Goal: Task Accomplishment & Management: Manage account settings

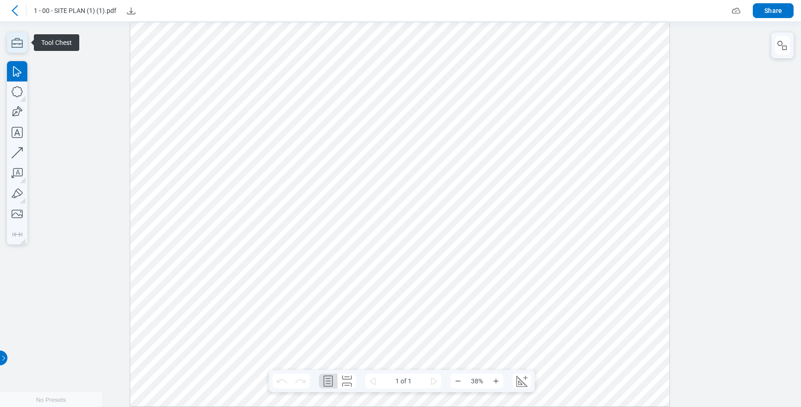
click at [20, 46] on icon "button" at bounding box center [17, 42] width 20 height 20
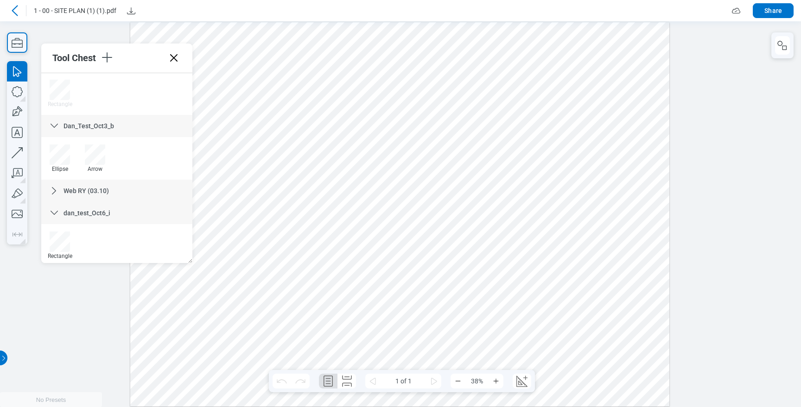
scroll to position [648, 0]
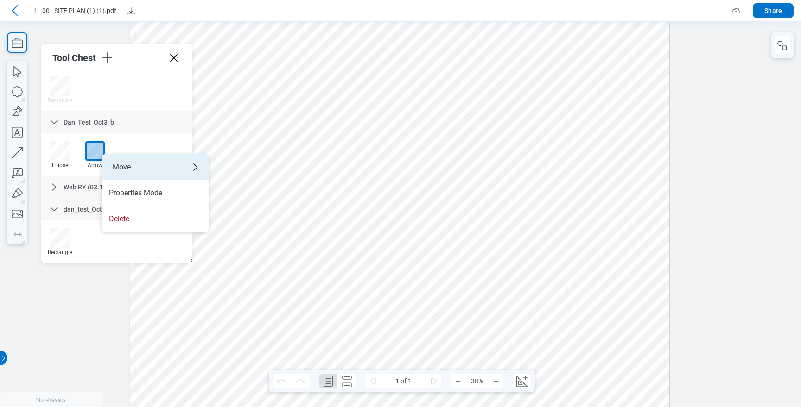
click at [135, 166] on div "Move" at bounding box center [154, 167] width 107 height 26
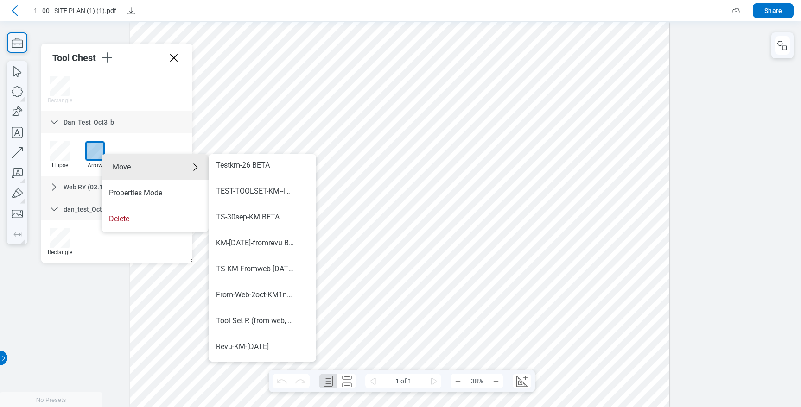
scroll to position [571, 0]
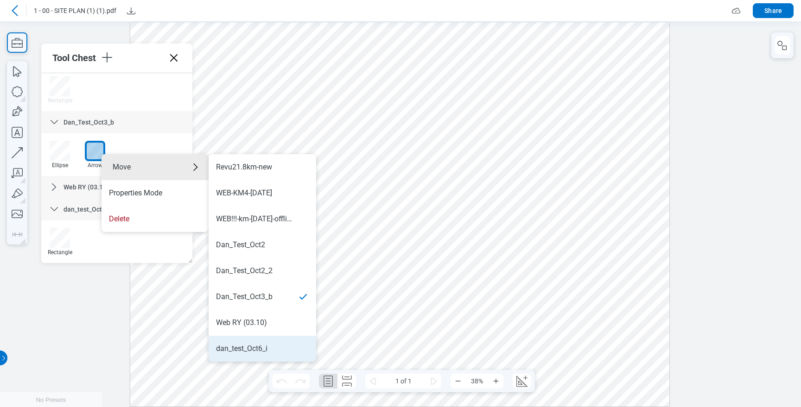
click at [260, 344] on div "dan_test_Oct6_i" at bounding box center [241, 349] width 51 height 10
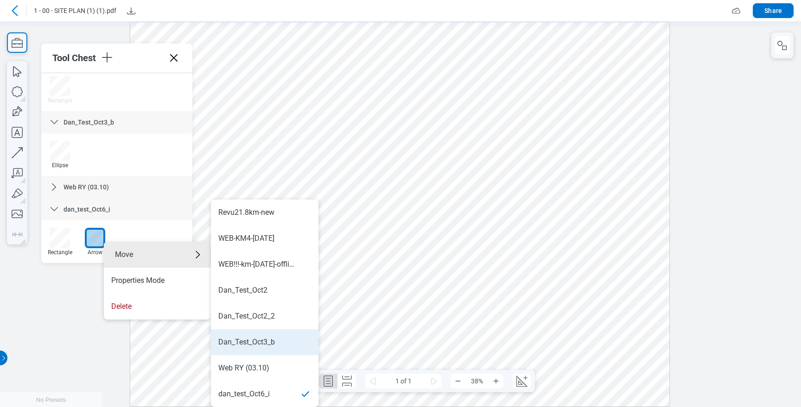
click at [252, 335] on li "Dan_Test_Oct3_b" at bounding box center [264, 342] width 107 height 26
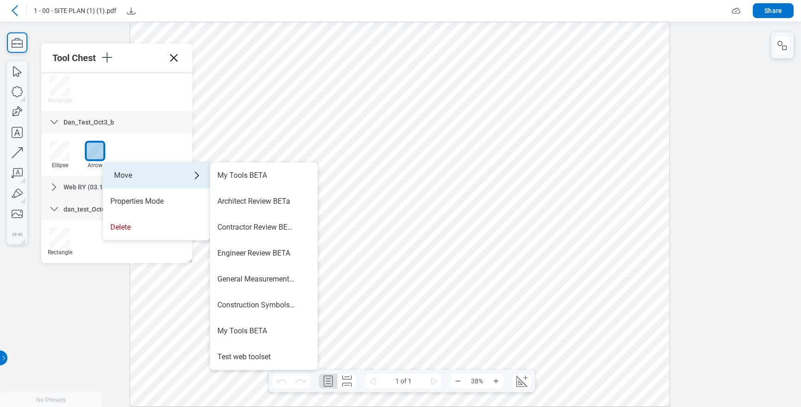
click at [169, 173] on div "Move" at bounding box center [156, 176] width 107 height 26
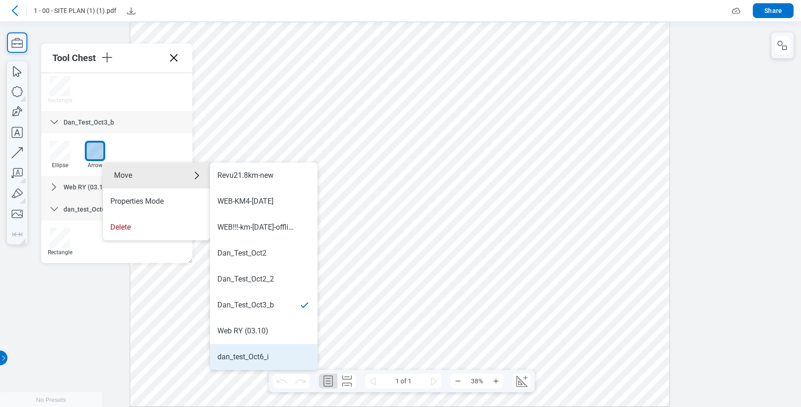
click at [254, 353] on div "dan_test_Oct6_i" at bounding box center [242, 357] width 51 height 10
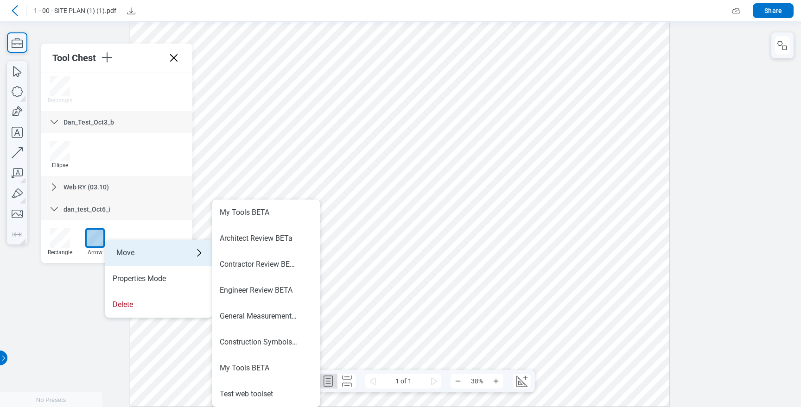
click at [154, 252] on div "Move" at bounding box center [158, 253] width 107 height 26
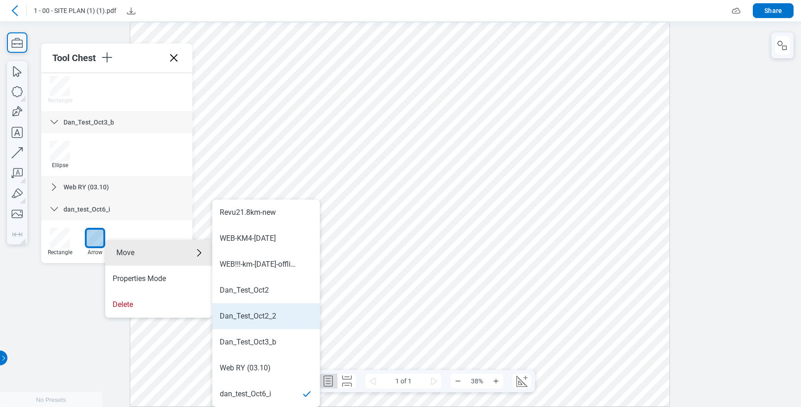
click at [265, 320] on div "Dan_Test_Oct2_2" at bounding box center [248, 316] width 57 height 10
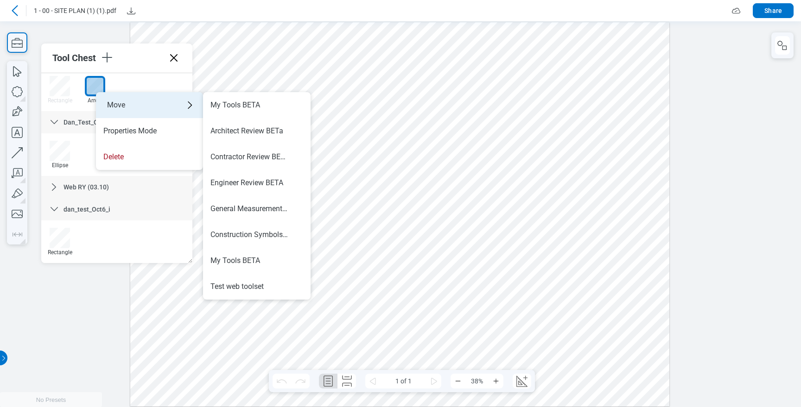
click at [132, 107] on div "Move" at bounding box center [149, 105] width 107 height 26
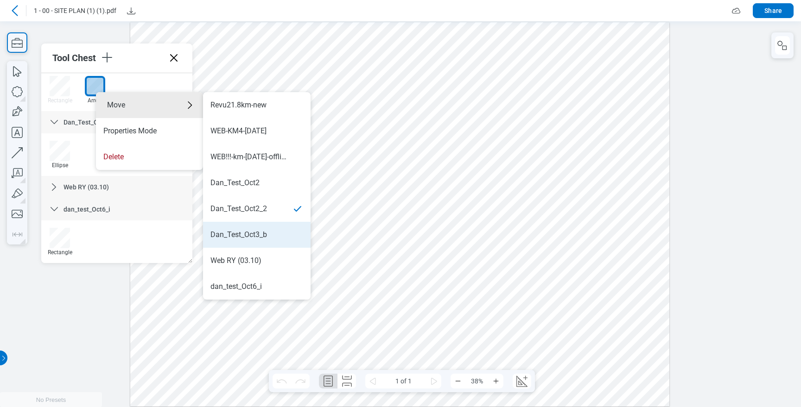
click at [240, 230] on div "Dan_Test_Oct3_b" at bounding box center [238, 235] width 57 height 10
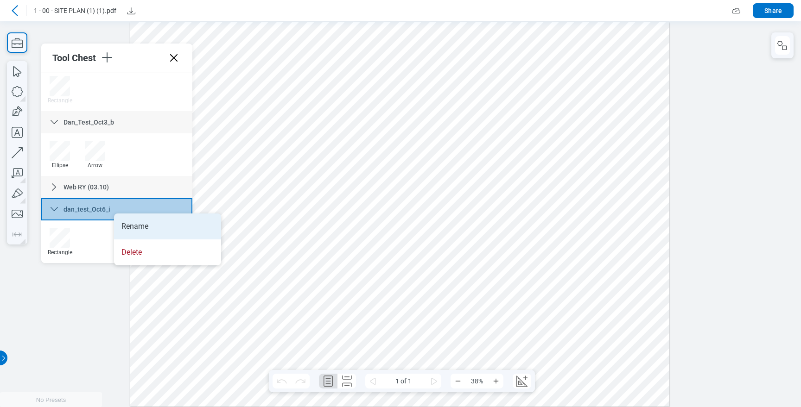
click at [157, 230] on li "Rename" at bounding box center [167, 227] width 107 height 26
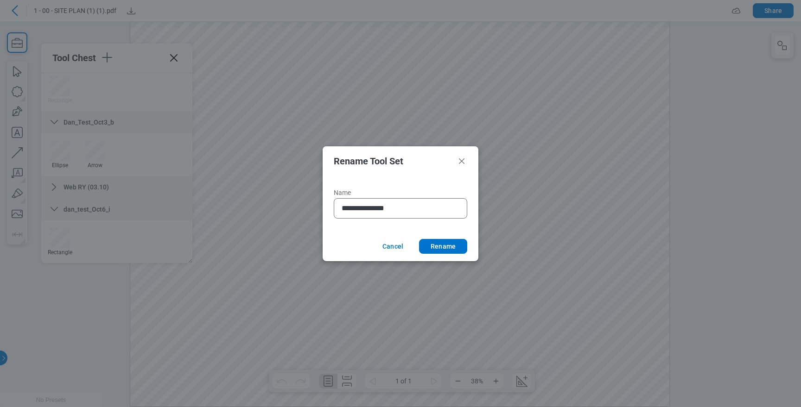
click at [423, 207] on input "**********" at bounding box center [401, 208] width 121 height 11
type input "**********"
click at [435, 245] on button "Rename" at bounding box center [443, 246] width 48 height 15
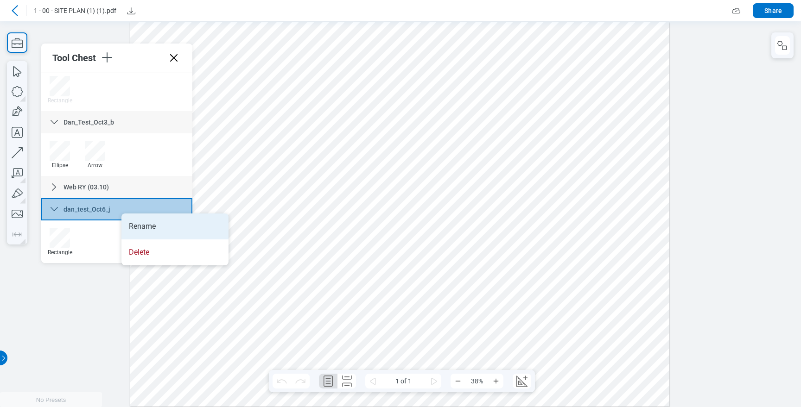
click at [145, 227] on li "Rename" at bounding box center [174, 227] width 107 height 26
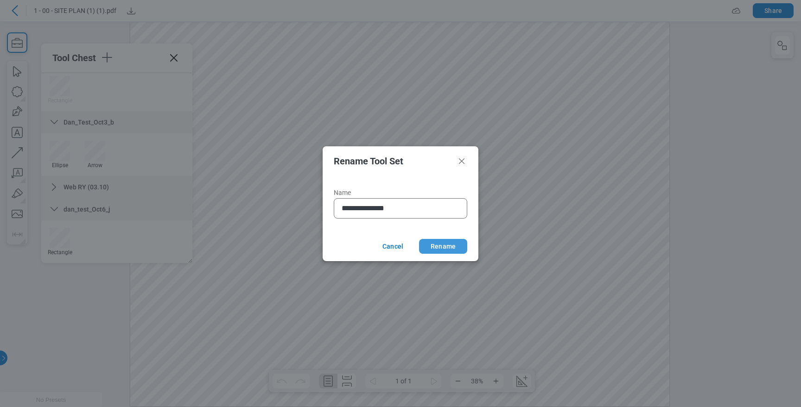
type input "**********"
click at [436, 239] on button "Rename" at bounding box center [443, 246] width 48 height 15
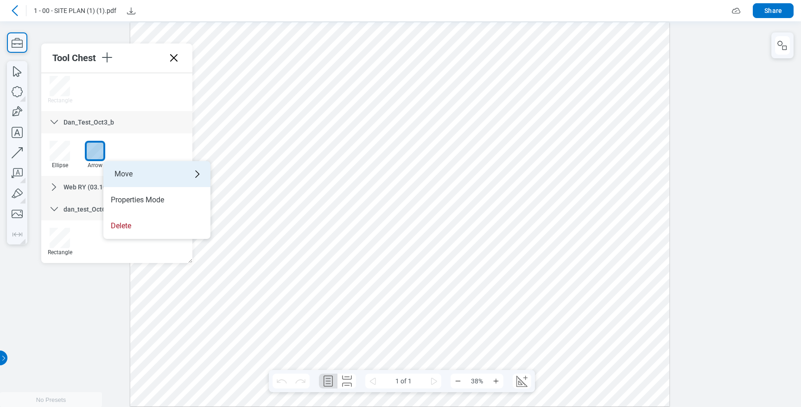
click at [129, 176] on div "Move" at bounding box center [156, 174] width 107 height 26
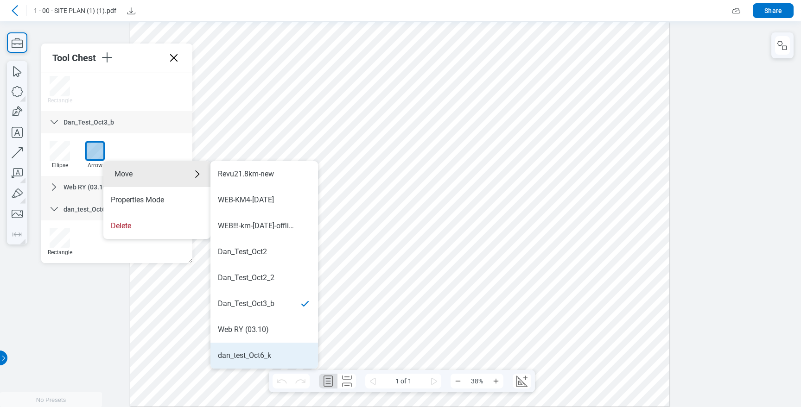
click at [274, 349] on li "dan_test_Oct6_k" at bounding box center [263, 356] width 107 height 26
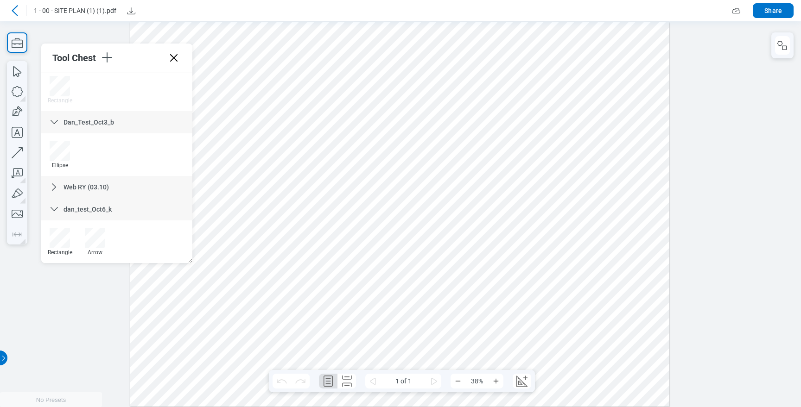
click at [96, 240] on div at bounding box center [95, 238] width 20 height 20
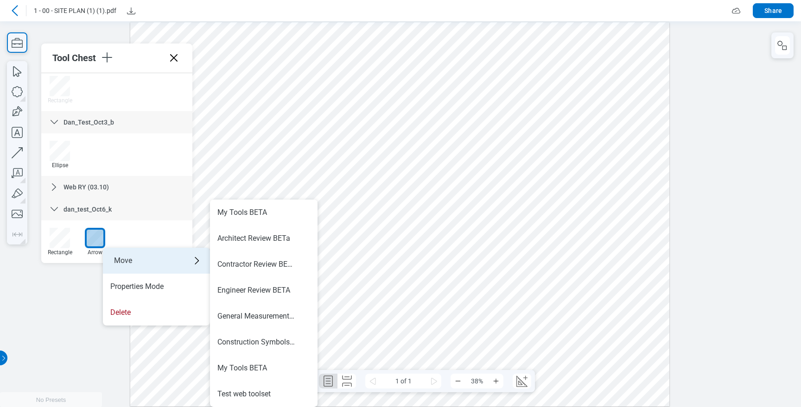
click at [135, 257] on div "Move" at bounding box center [156, 261] width 107 height 26
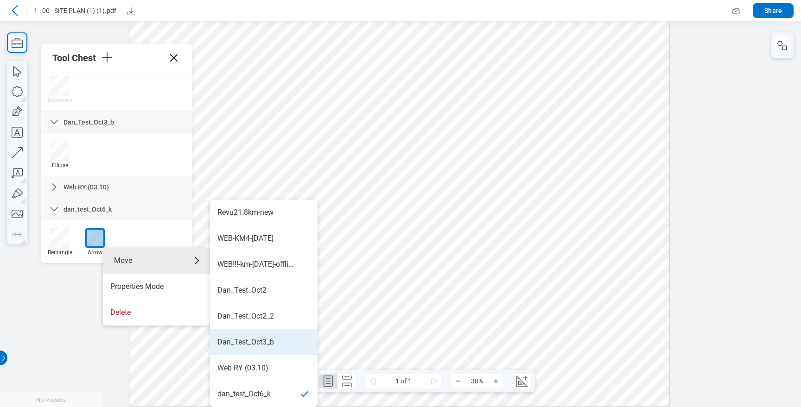
click at [265, 342] on div "Dan_Test_Oct3_b" at bounding box center [245, 342] width 57 height 10
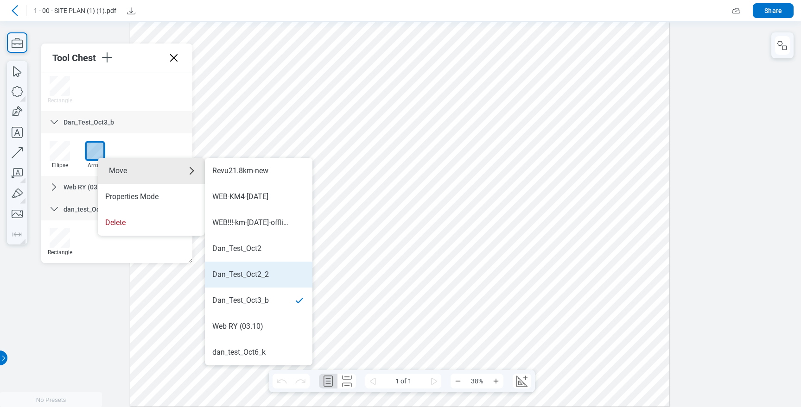
click at [257, 283] on li "Dan_Test_Oct2_2" at bounding box center [258, 275] width 107 height 26
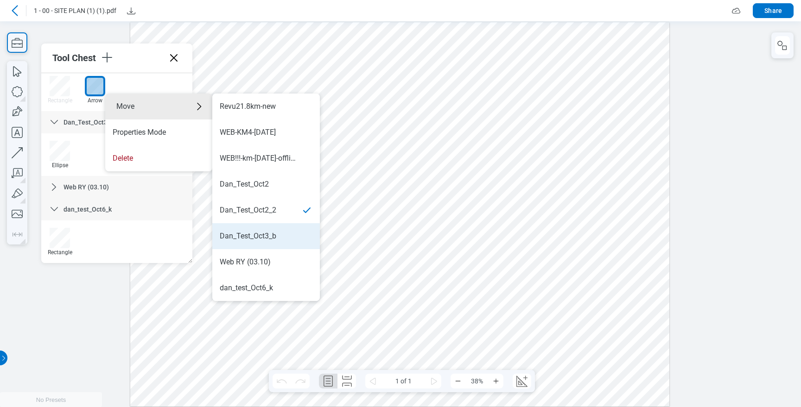
click at [277, 242] on li "Dan_Test_Oct3_b" at bounding box center [265, 236] width 107 height 26
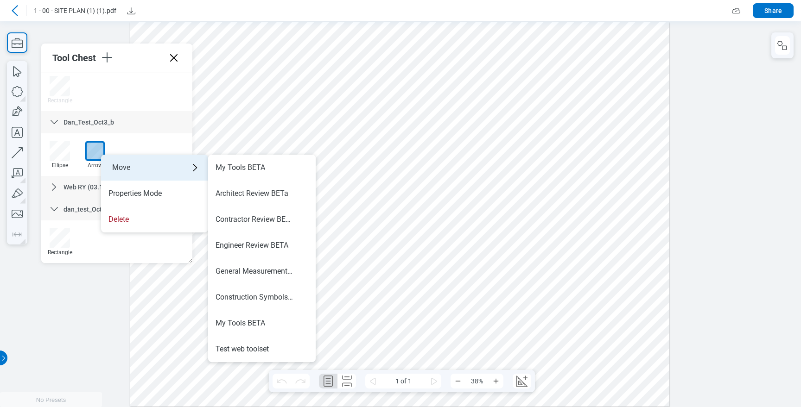
click at [192, 167] on div "Move" at bounding box center [154, 168] width 107 height 26
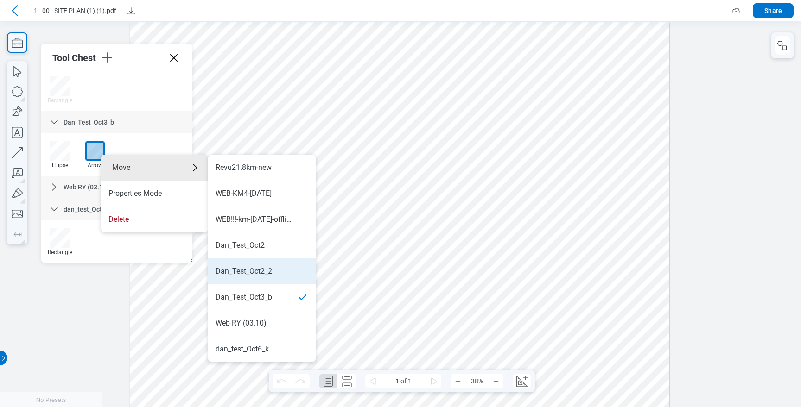
click at [260, 264] on li "Dan_Test_Oct2_2" at bounding box center [261, 272] width 107 height 26
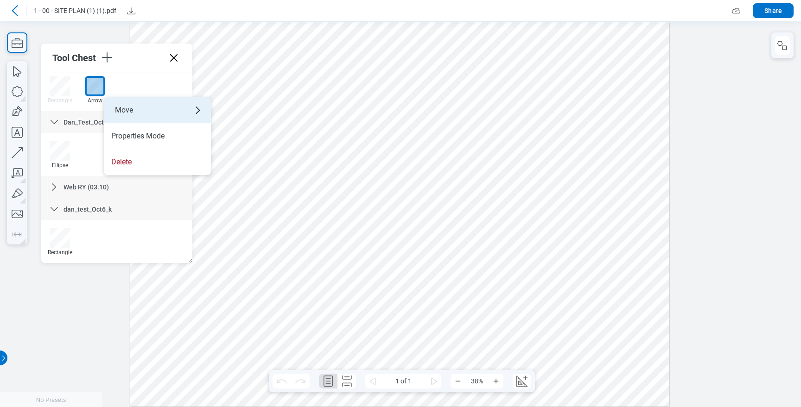
click at [196, 111] on div "Move" at bounding box center [157, 110] width 107 height 26
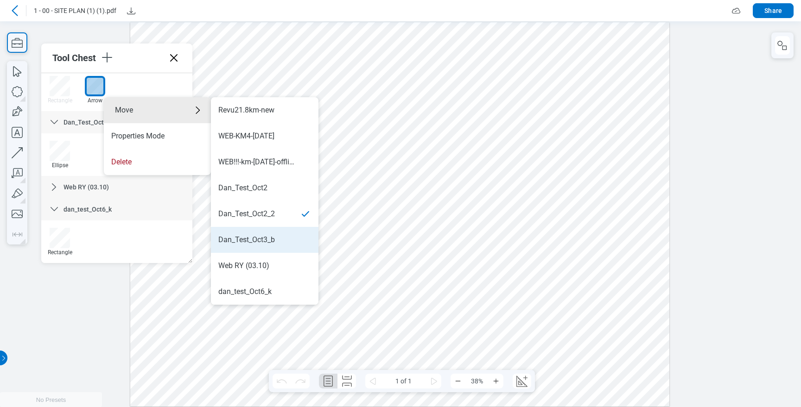
click at [265, 234] on li "Dan_Test_Oct3_b" at bounding box center [264, 240] width 107 height 26
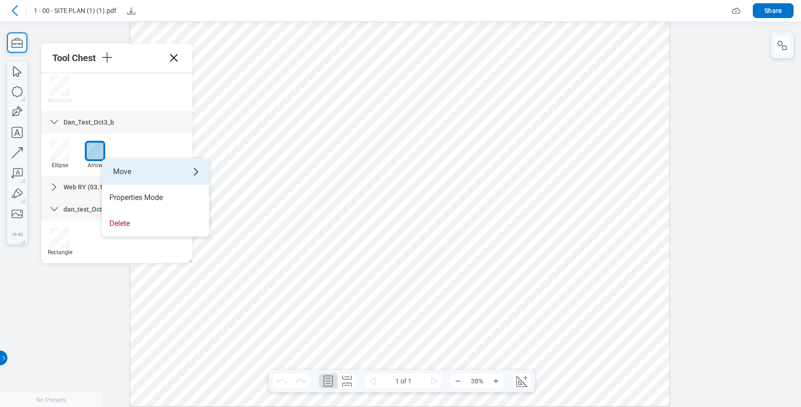
click at [142, 171] on div "Move" at bounding box center [155, 172] width 107 height 26
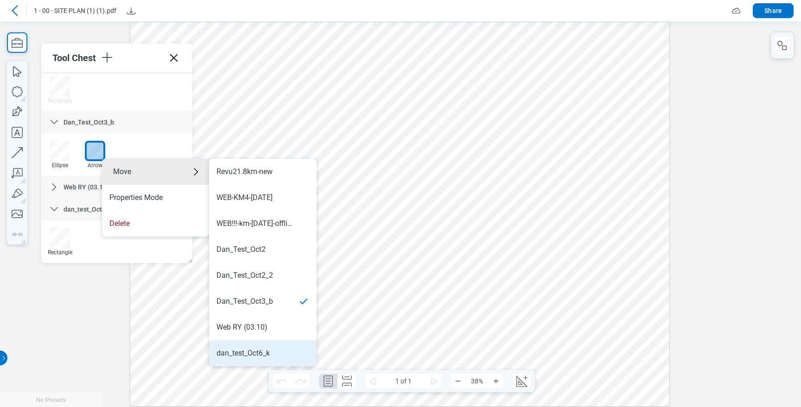
click at [271, 351] on div "dan_test_Oct6_k" at bounding box center [262, 353] width 93 height 10
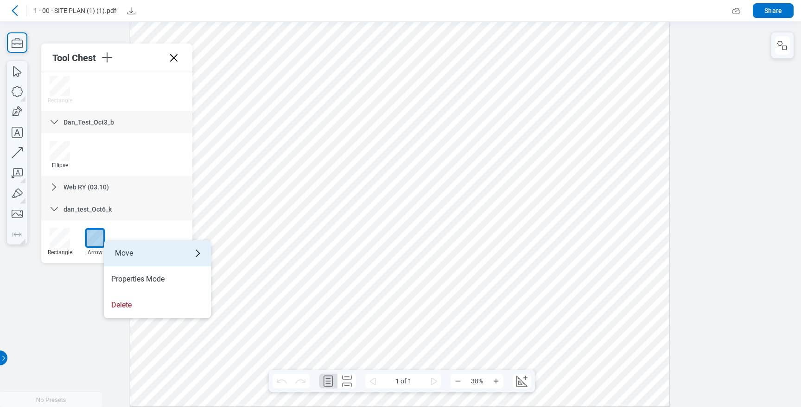
click at [168, 254] on div "Move" at bounding box center [157, 253] width 107 height 26
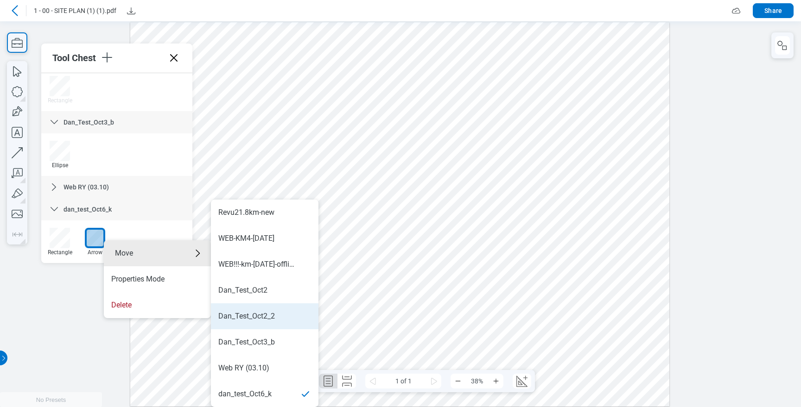
click at [290, 313] on div "Dan_Test_Oct2_2" at bounding box center [264, 316] width 93 height 10
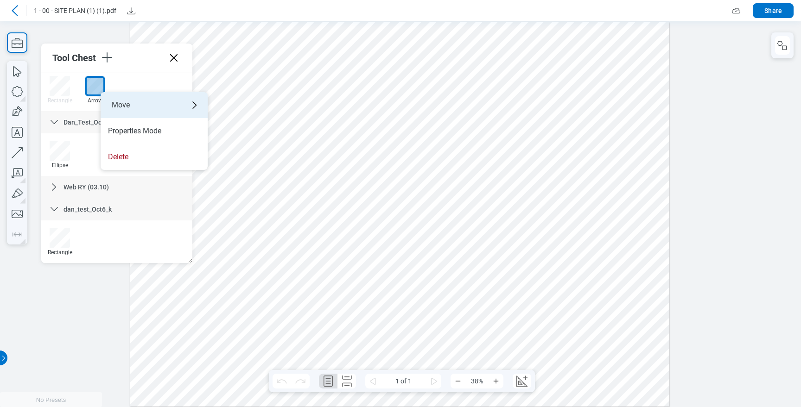
click at [177, 108] on div "Move" at bounding box center [154, 105] width 107 height 26
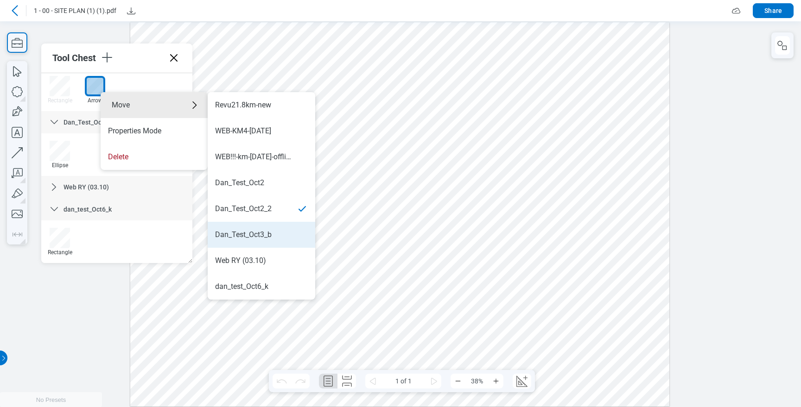
click at [262, 237] on div "Dan_Test_Oct3_b" at bounding box center [243, 235] width 57 height 10
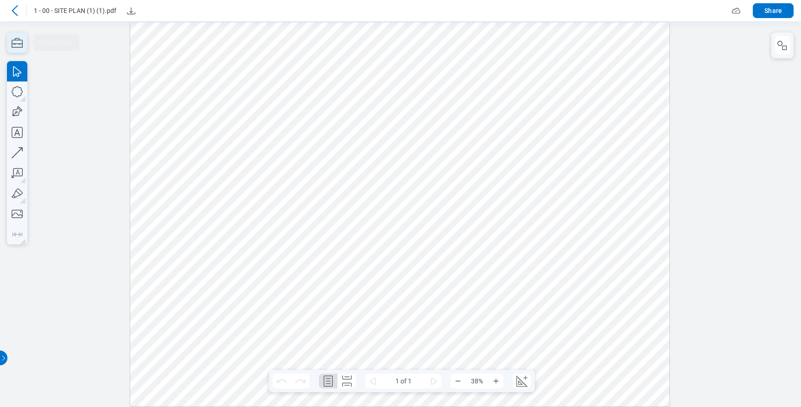
click at [21, 47] on icon "button" at bounding box center [17, 43] width 11 height 10
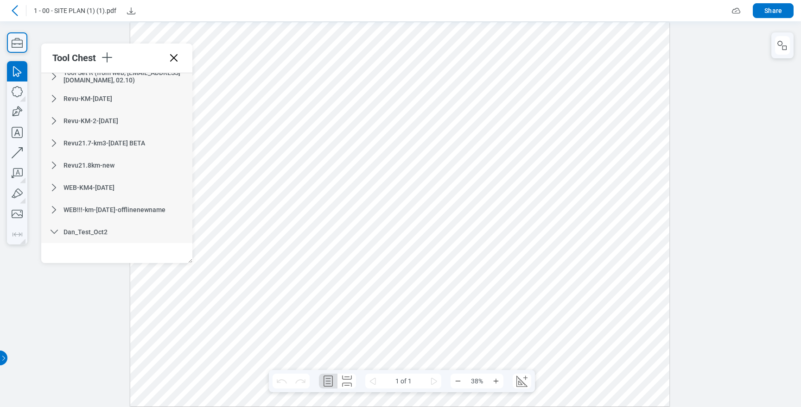
scroll to position [441, 0]
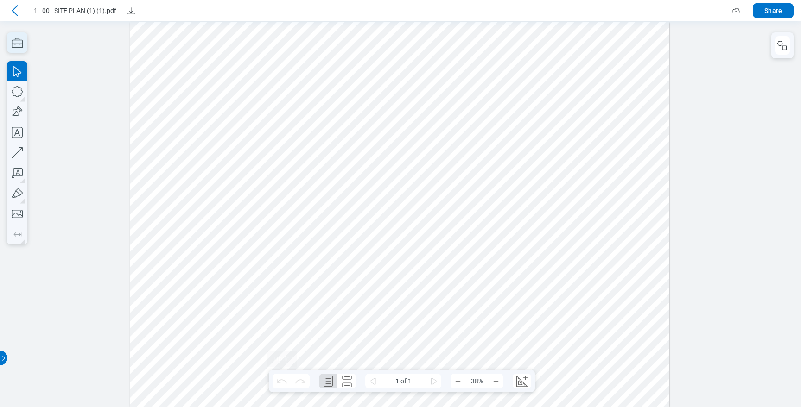
click at [18, 40] on icon "button" at bounding box center [17, 43] width 11 height 10
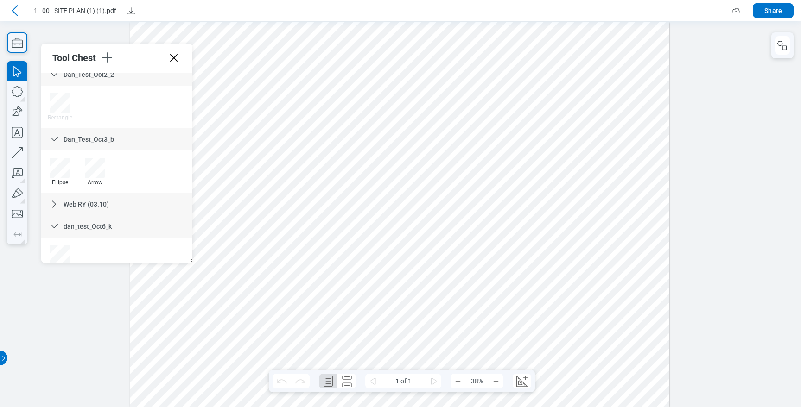
scroll to position [646, 0]
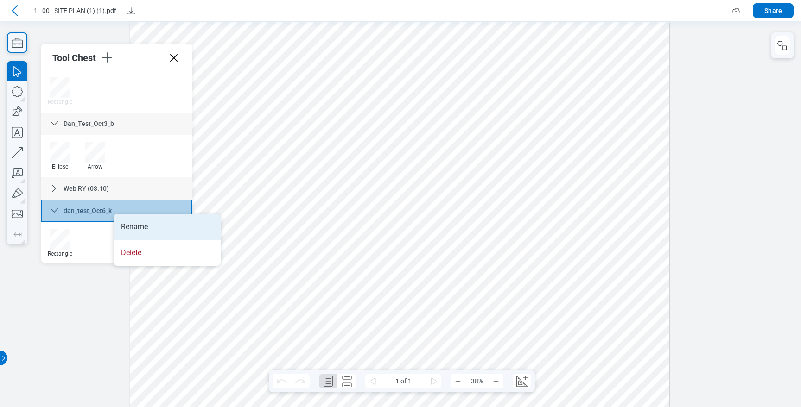
click at [124, 220] on li "Rename" at bounding box center [167, 227] width 107 height 26
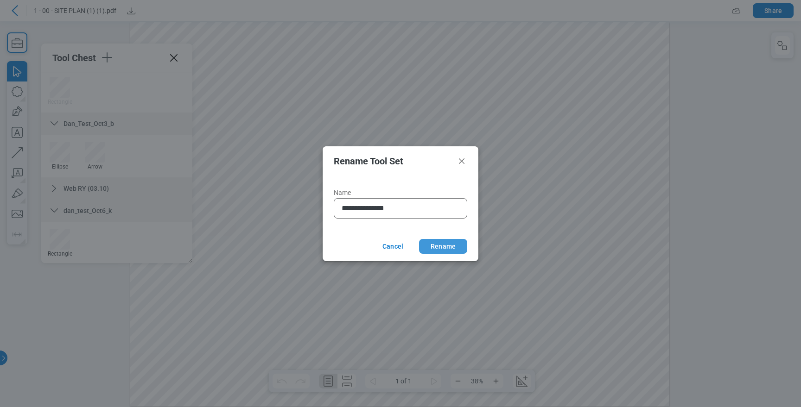
type input "**********"
click at [440, 246] on button "Rename" at bounding box center [443, 246] width 48 height 15
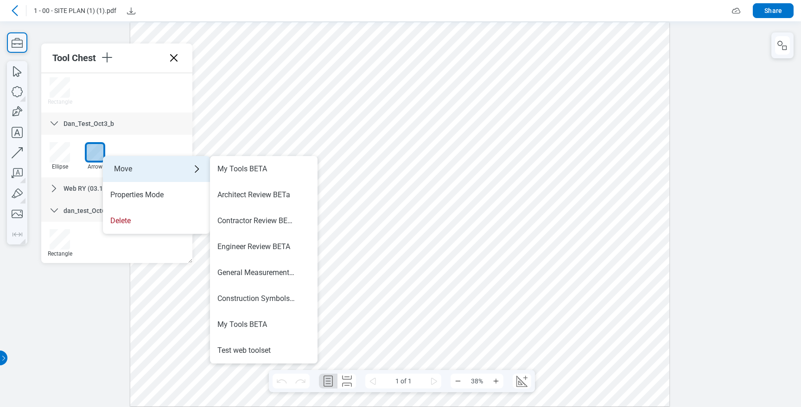
click at [116, 162] on div "Move" at bounding box center [156, 169] width 107 height 26
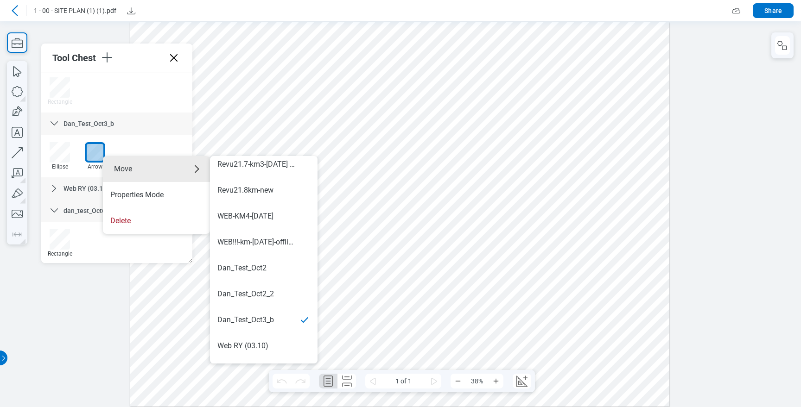
scroll to position [571, 0]
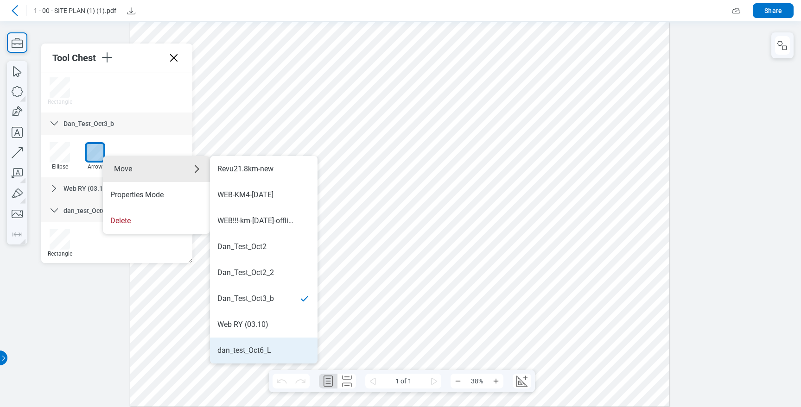
click at [261, 347] on div "dan_test_Oct6_L" at bounding box center [244, 351] width 54 height 10
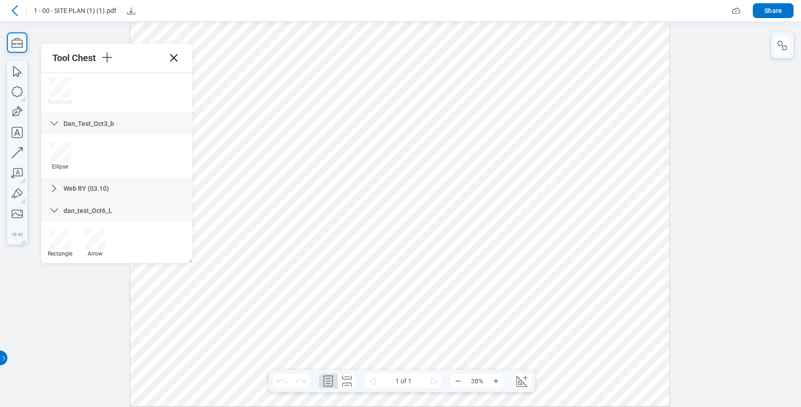
click at [177, 59] on icon at bounding box center [173, 57] width 15 height 15
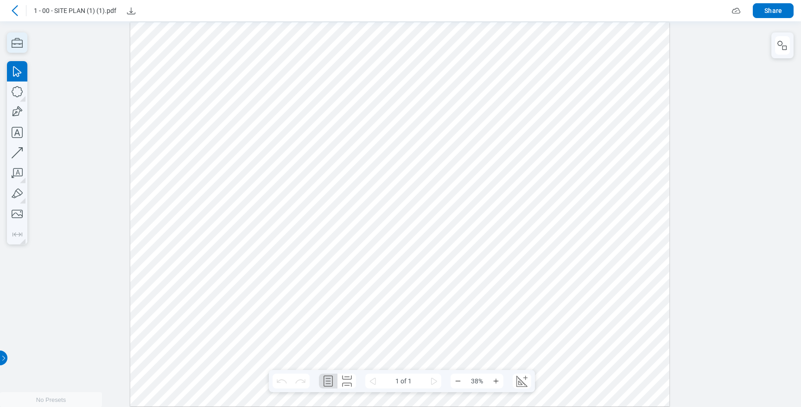
click at [18, 43] on icon "button" at bounding box center [17, 42] width 20 height 20
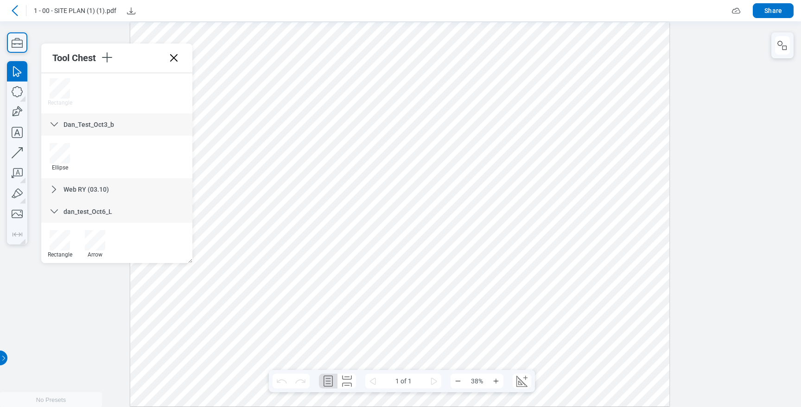
scroll to position [648, 0]
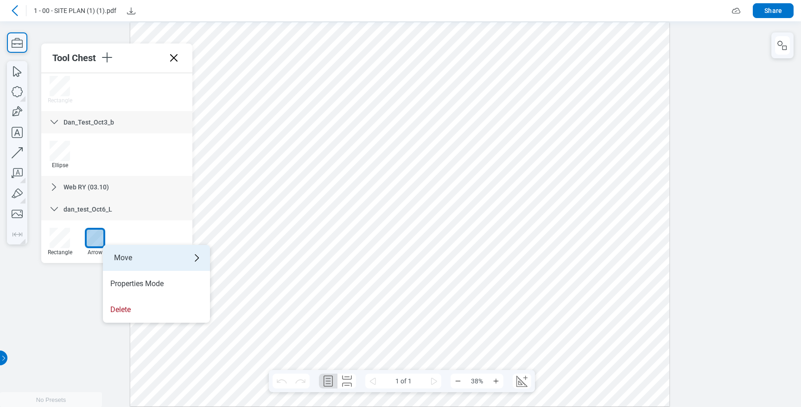
click at [154, 261] on div "Move" at bounding box center [156, 258] width 107 height 26
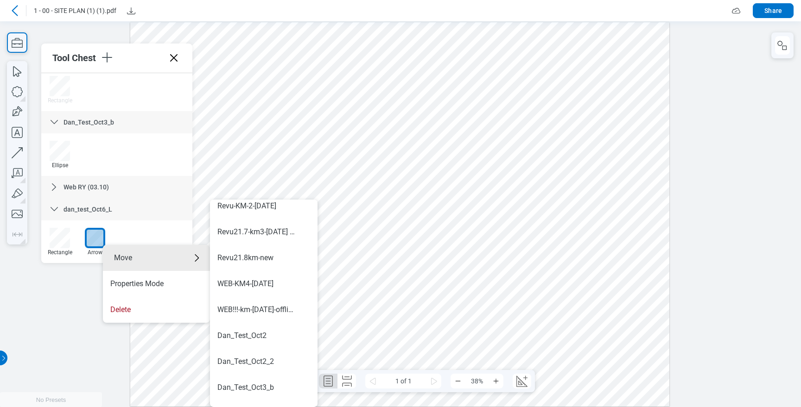
scroll to position [571, 0]
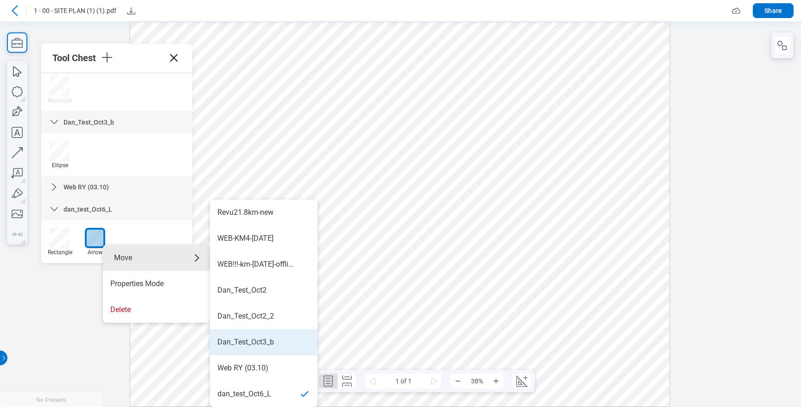
click at [259, 337] on div "Dan_Test_Oct3_b" at bounding box center [245, 342] width 57 height 10
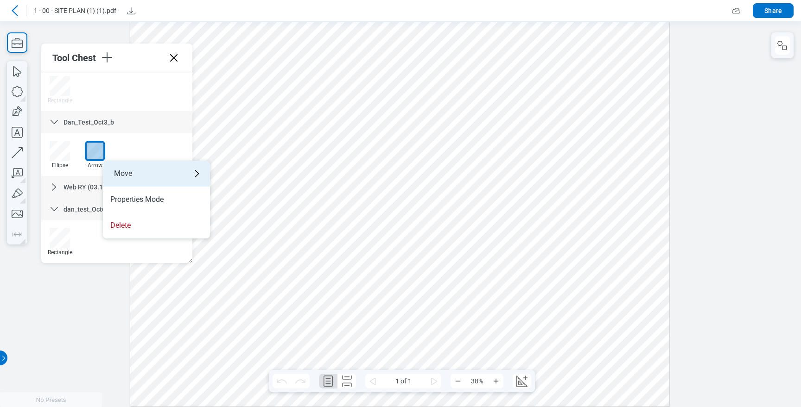
click at [147, 177] on div "Move" at bounding box center [156, 174] width 107 height 26
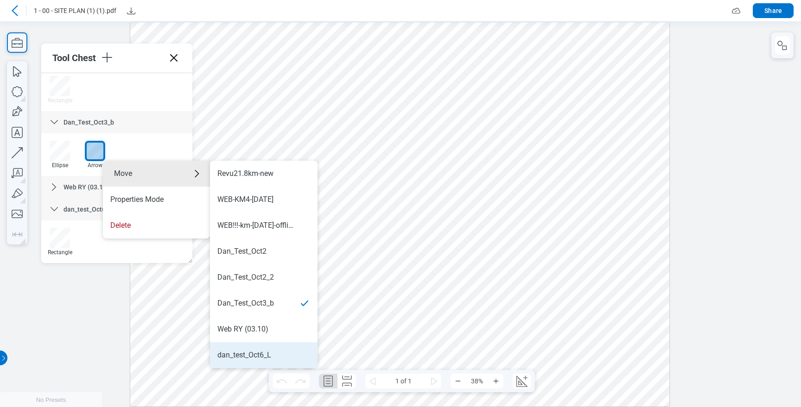
click at [259, 350] on div "dan_test_Oct6_L" at bounding box center [244, 355] width 54 height 10
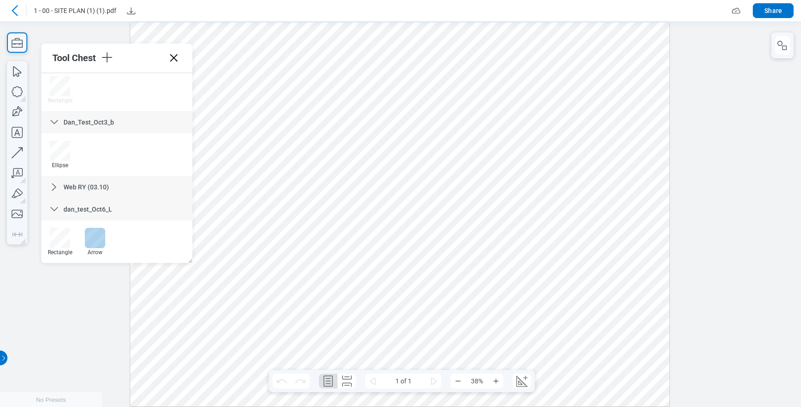
click at [97, 235] on div at bounding box center [95, 238] width 20 height 20
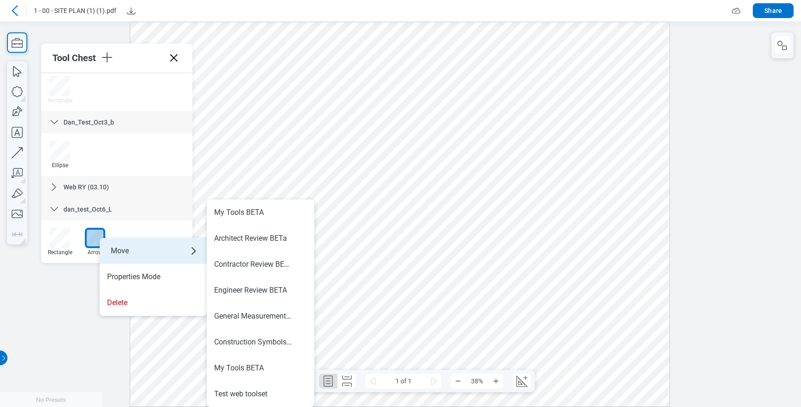
click at [119, 245] on div "Move" at bounding box center [153, 251] width 107 height 26
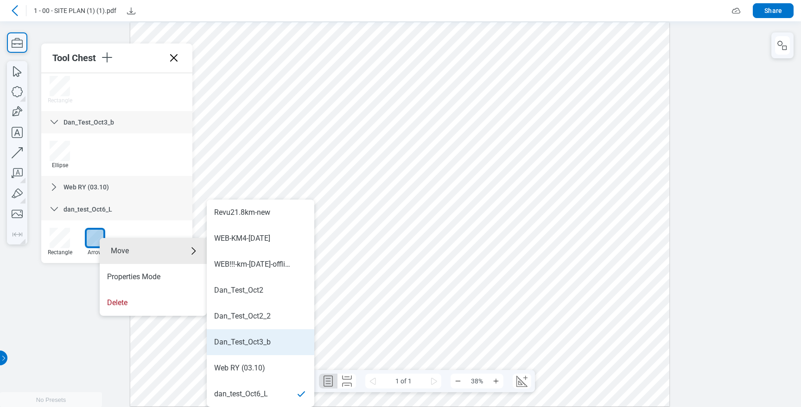
click at [264, 336] on li "Dan_Test_Oct3_b" at bounding box center [260, 342] width 107 height 26
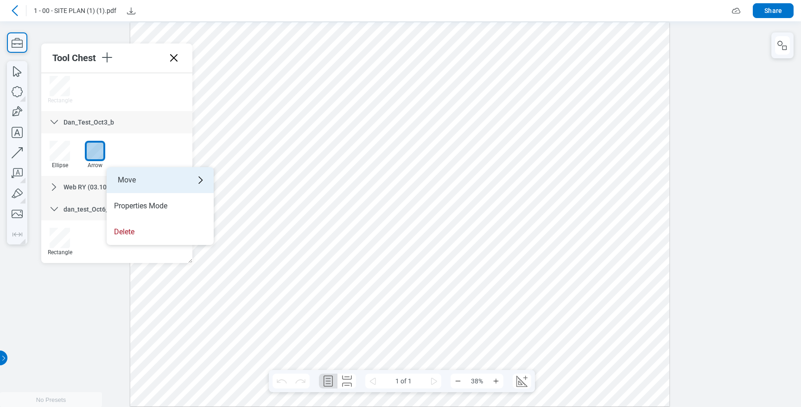
click at [150, 181] on div "Move" at bounding box center [160, 180] width 107 height 26
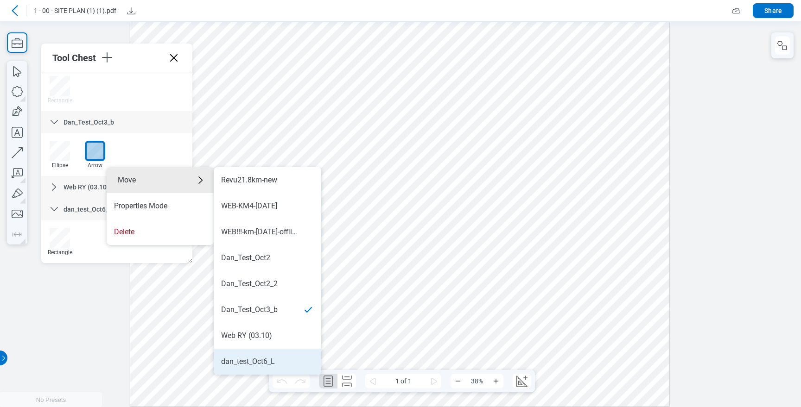
click at [262, 367] on li "dan_test_Oct6_L" at bounding box center [267, 362] width 107 height 26
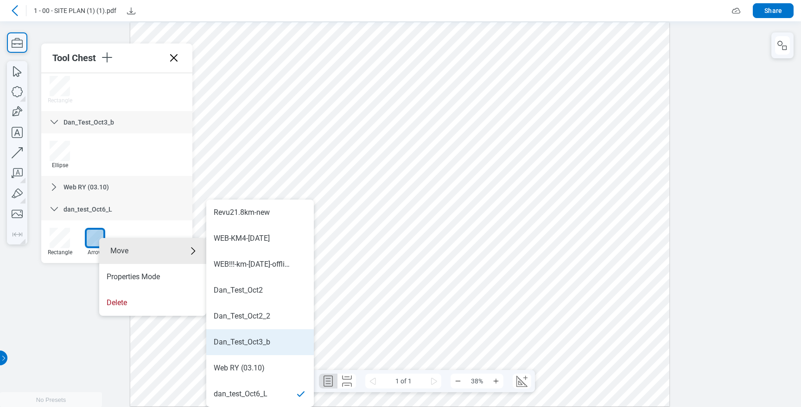
click at [277, 341] on div "Dan_Test_Oct3_b" at bounding box center [260, 342] width 93 height 10
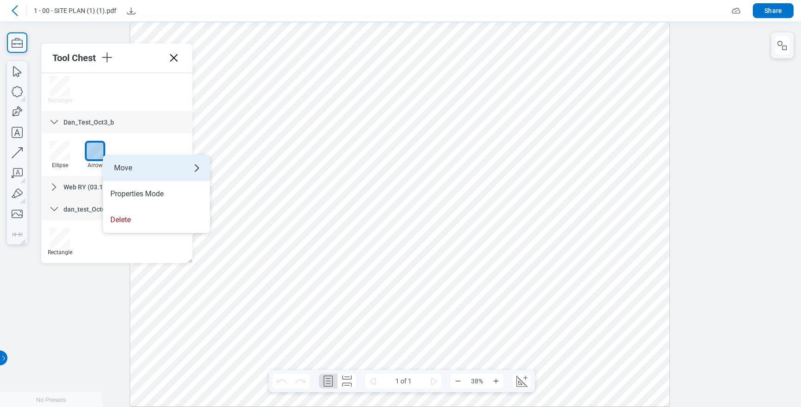
click at [175, 168] on div "Move" at bounding box center [156, 168] width 107 height 26
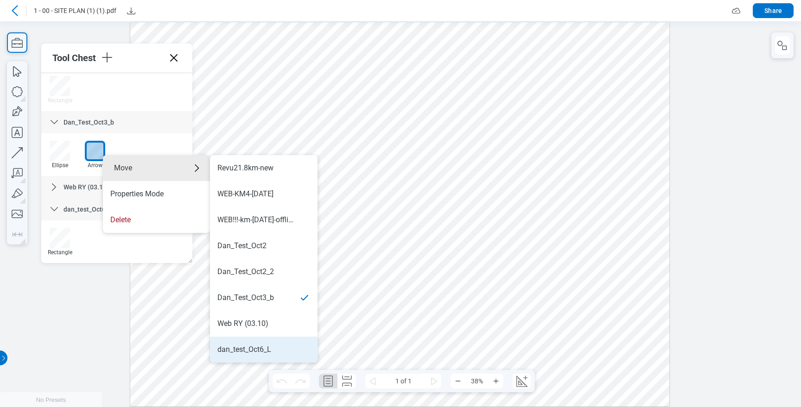
click at [261, 350] on div "dan_test_Oct6_L" at bounding box center [244, 350] width 54 height 10
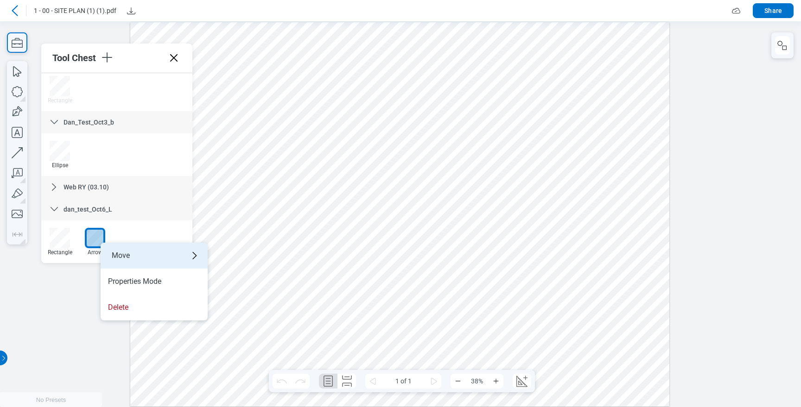
click at [147, 256] on div "Move" at bounding box center [154, 256] width 107 height 26
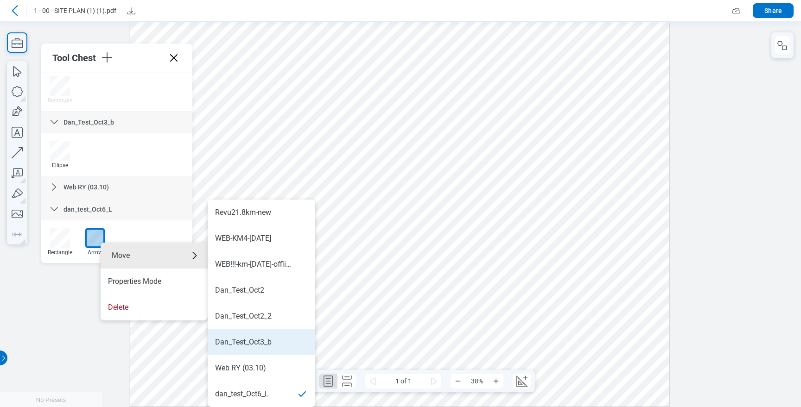
click at [273, 336] on li "Dan_Test_Oct3_b" at bounding box center [261, 342] width 107 height 26
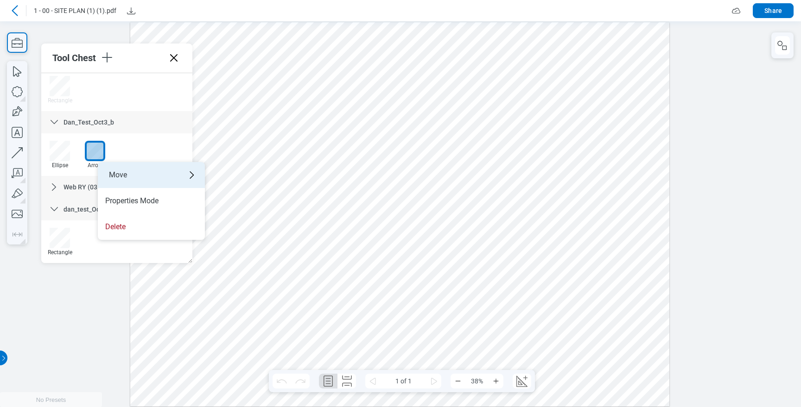
click at [134, 179] on div "Move" at bounding box center [151, 175] width 107 height 26
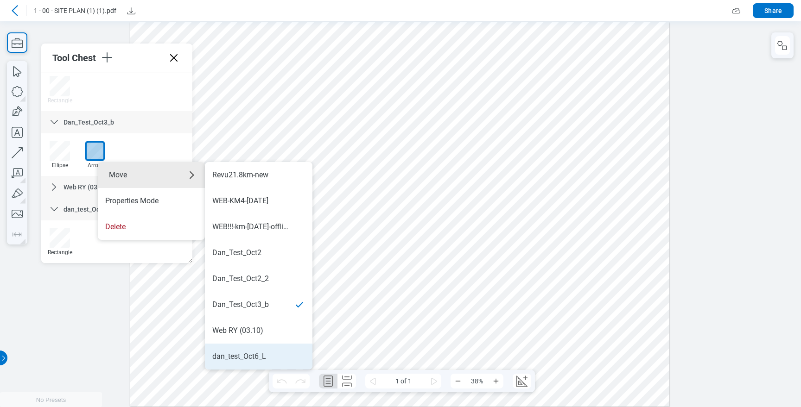
click at [275, 361] on div "dan_test_Oct6_L" at bounding box center [258, 357] width 93 height 10
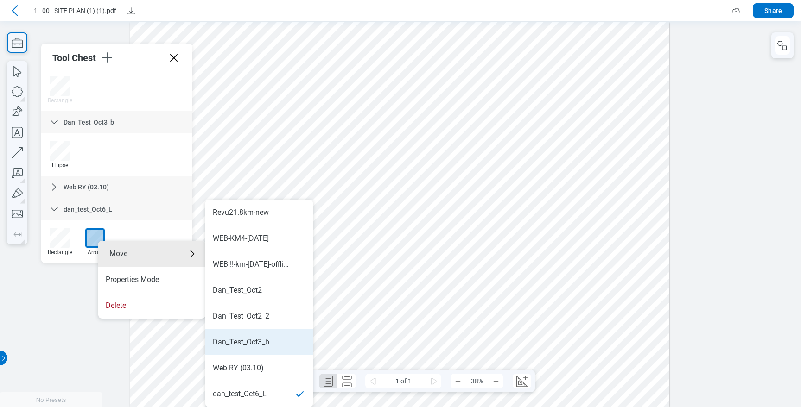
click at [271, 336] on li "Dan_Test_Oct3_b" at bounding box center [258, 342] width 107 height 26
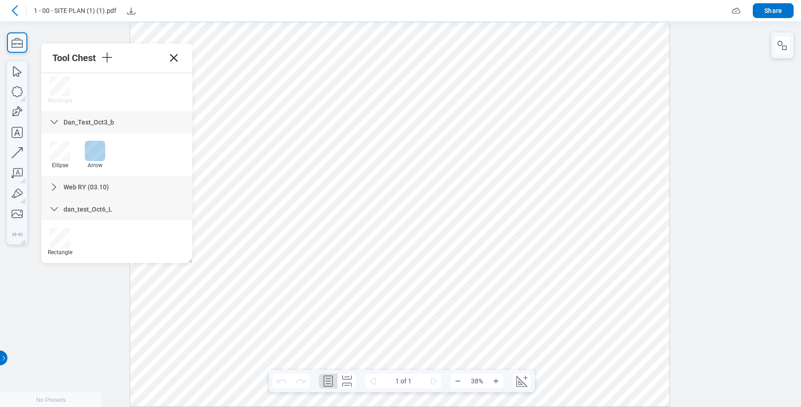
drag, startPoint x: 386, startPoint y: 385, endPoint x: 102, endPoint y: 154, distance: 366.2
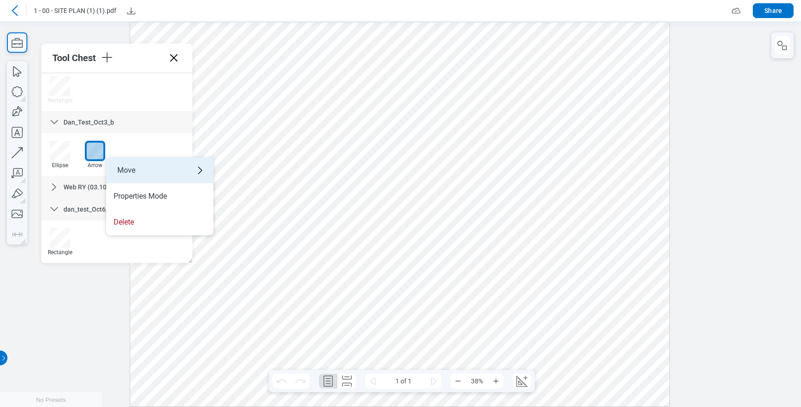
click at [151, 170] on div "Move" at bounding box center [159, 171] width 107 height 26
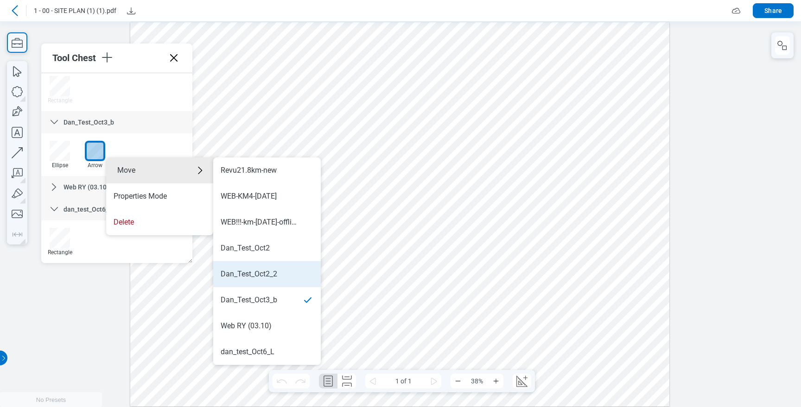
click at [259, 271] on div "Dan_Test_Oct2_2" at bounding box center [249, 274] width 57 height 10
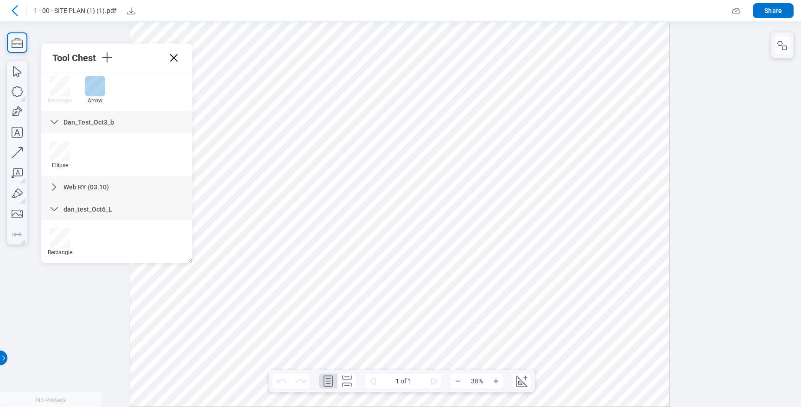
click at [99, 89] on div at bounding box center [95, 86] width 20 height 20
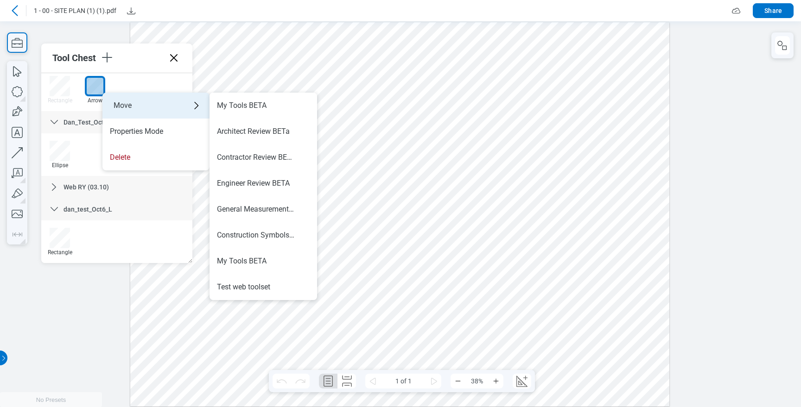
click at [142, 104] on div "Move" at bounding box center [155, 106] width 107 height 26
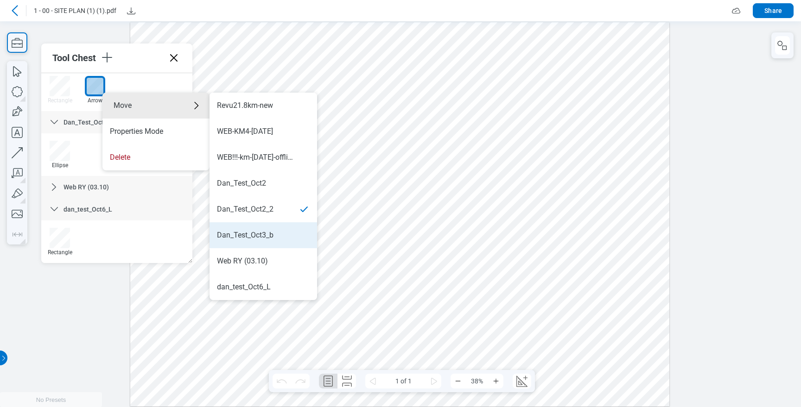
click at [257, 239] on div "Dan_Test_Oct3_b" at bounding box center [245, 235] width 57 height 10
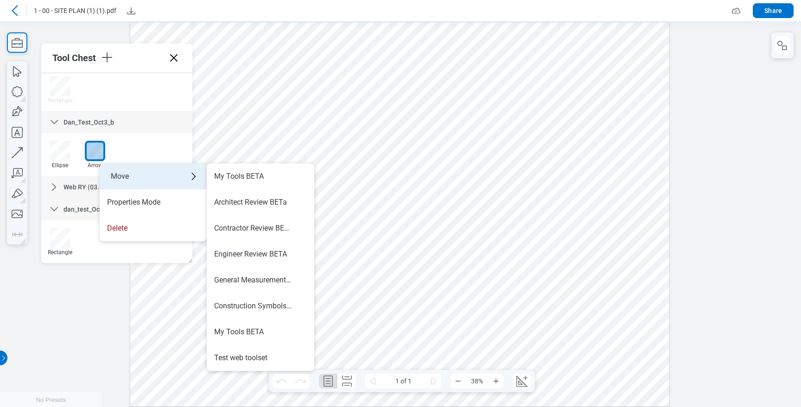
click at [136, 179] on div "Move" at bounding box center [153, 177] width 107 height 26
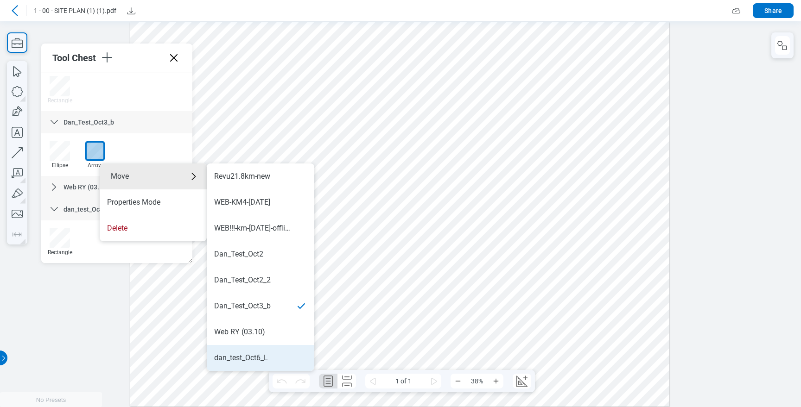
click at [260, 348] on li "dan_test_Oct6_L" at bounding box center [260, 358] width 107 height 26
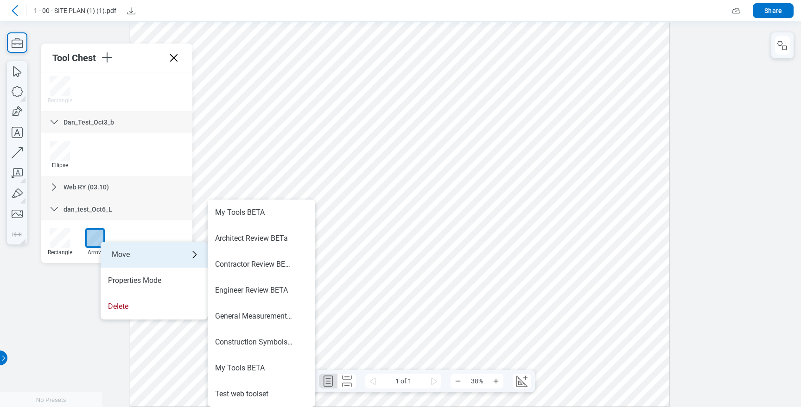
click at [136, 256] on div "Move" at bounding box center [154, 255] width 107 height 26
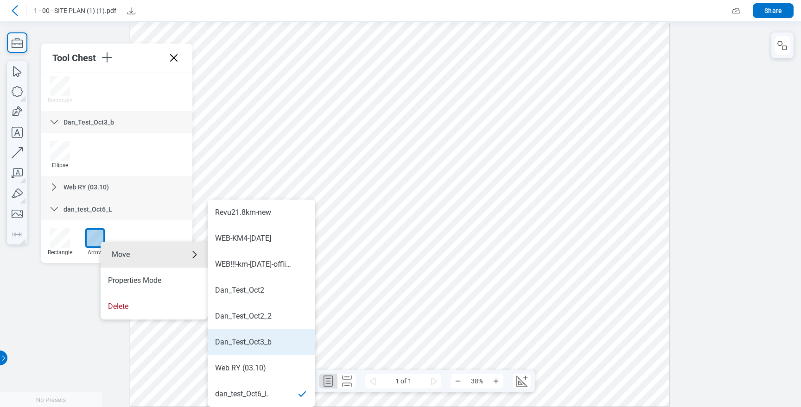
click at [270, 344] on div "Dan_Test_Oct3_b" at bounding box center [243, 342] width 57 height 10
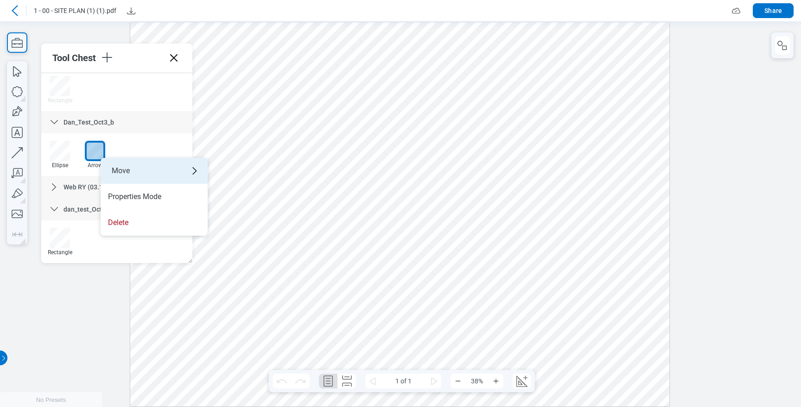
click at [139, 172] on div "Move" at bounding box center [154, 171] width 107 height 26
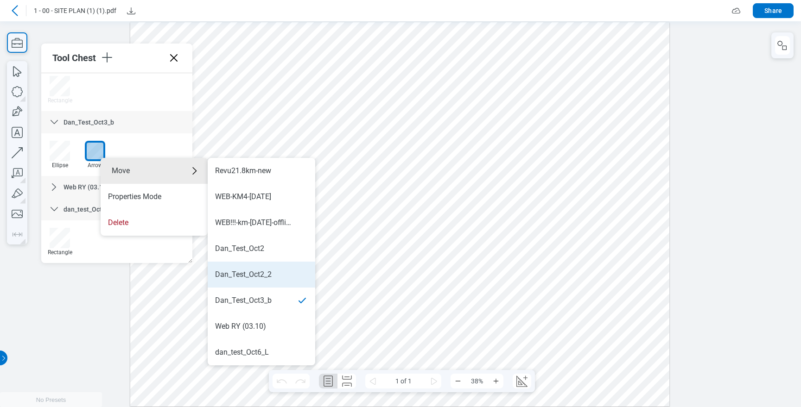
click at [266, 265] on li "Dan_Test_Oct2_2" at bounding box center [261, 275] width 107 height 26
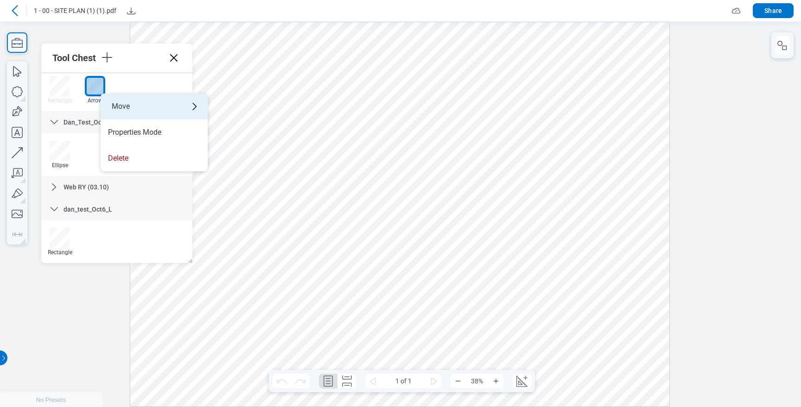
click at [126, 107] on div "Move" at bounding box center [154, 107] width 107 height 26
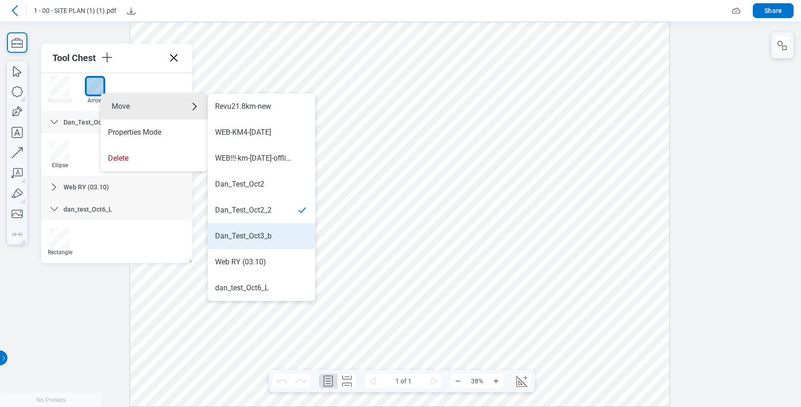
click at [276, 240] on div "Dan_Test_Oct3_b" at bounding box center [261, 236] width 93 height 10
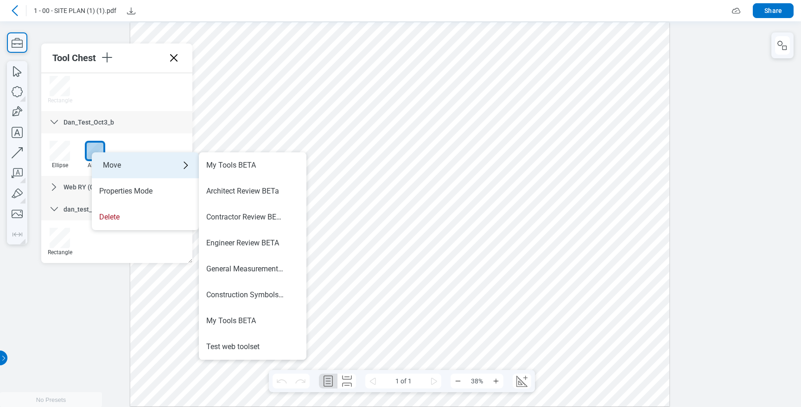
click at [112, 159] on div "Move" at bounding box center [145, 165] width 107 height 26
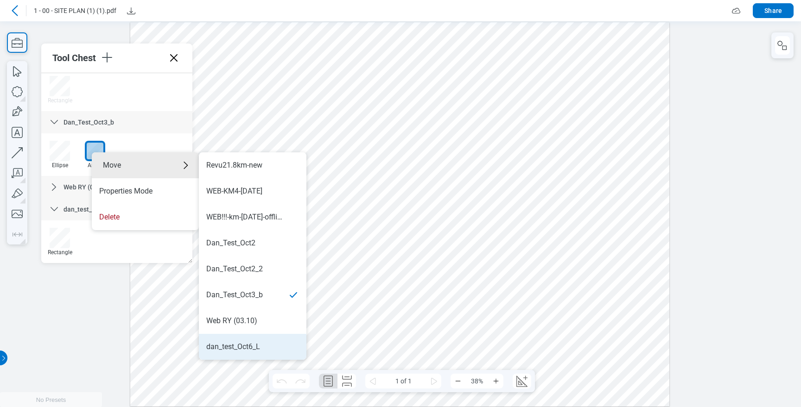
click at [253, 339] on li "dan_test_Oct6_L" at bounding box center [252, 347] width 107 height 26
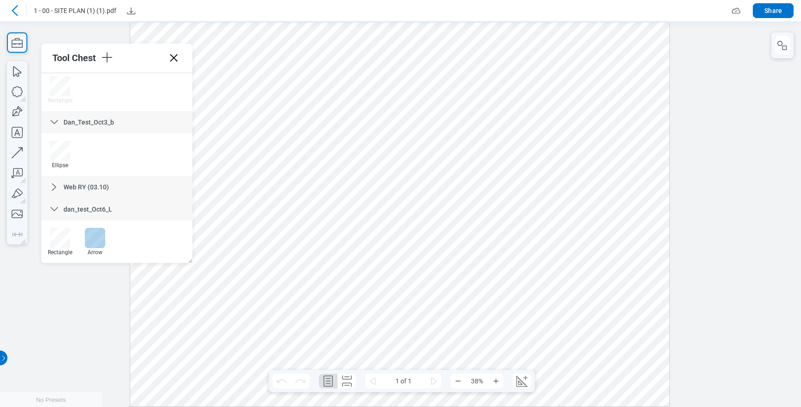
click at [92, 235] on div at bounding box center [95, 238] width 20 height 20
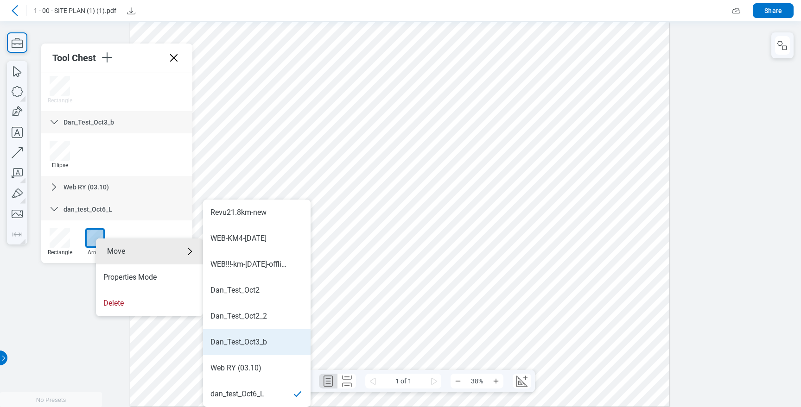
click at [267, 334] on li "Dan_Test_Oct3_b" at bounding box center [256, 342] width 107 height 26
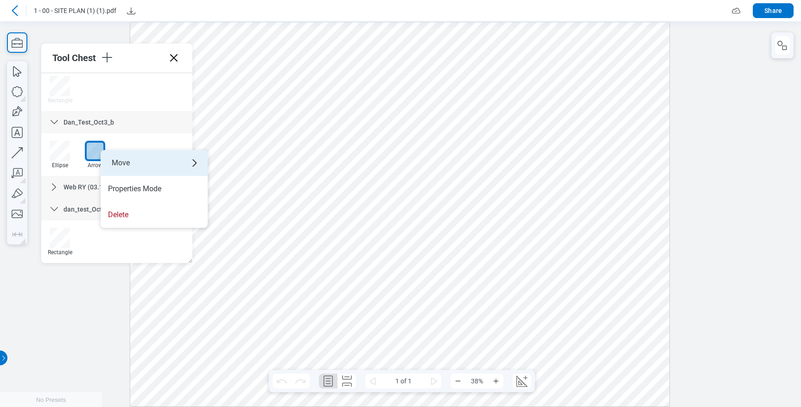
click at [145, 164] on div "Move" at bounding box center [154, 163] width 107 height 26
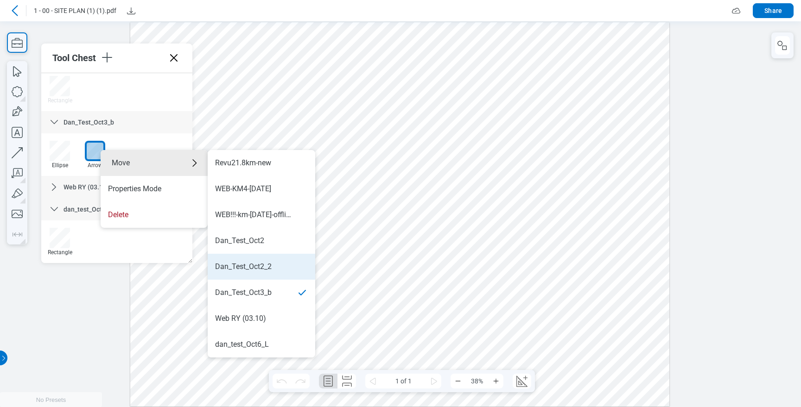
click at [278, 260] on li "Dan_Test_Oct2_2" at bounding box center [261, 267] width 107 height 26
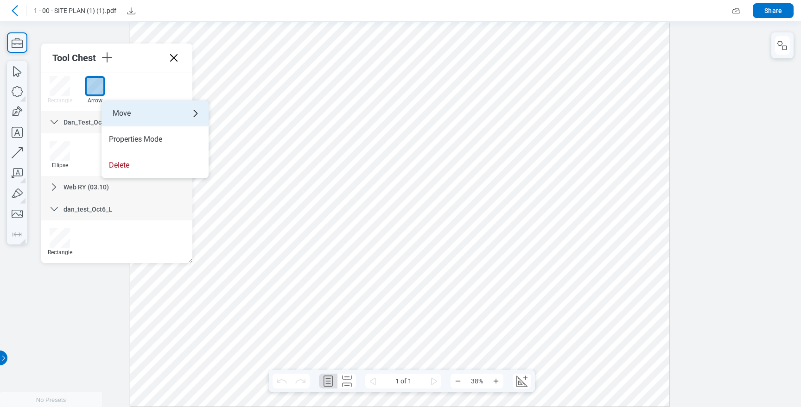
click at [157, 113] on div "Move" at bounding box center [154, 114] width 107 height 26
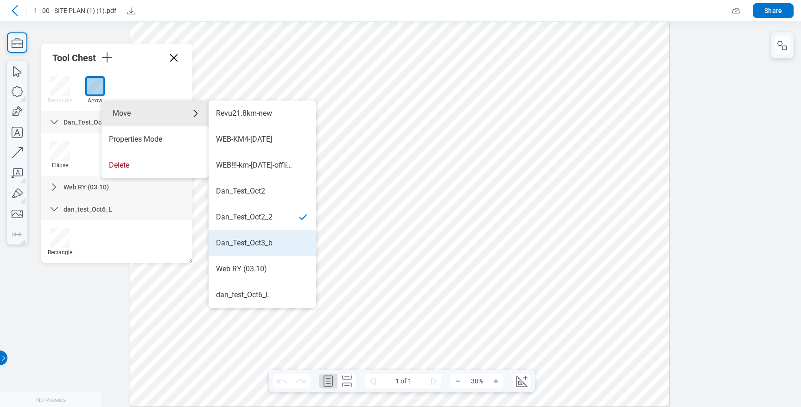
click at [262, 245] on div "Dan_Test_Oct3_b" at bounding box center [244, 243] width 57 height 10
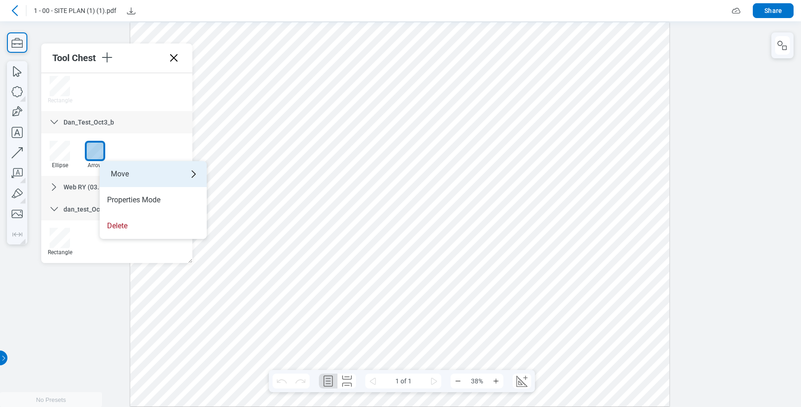
click at [149, 173] on div "Move" at bounding box center [153, 174] width 107 height 26
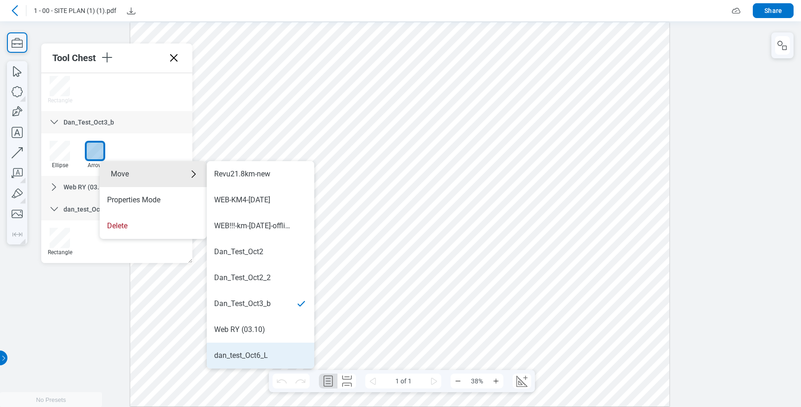
click at [278, 352] on div "dan_test_Oct6_L" at bounding box center [260, 356] width 93 height 10
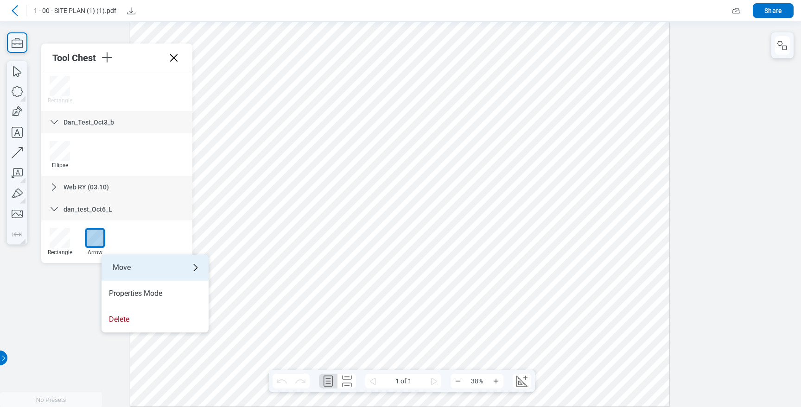
click at [137, 270] on div "Move" at bounding box center [154, 268] width 107 height 26
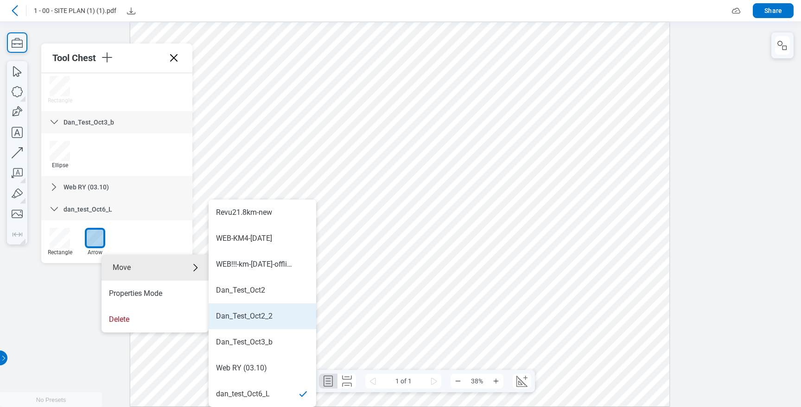
click at [260, 317] on div "Dan_Test_Oct2_2" at bounding box center [244, 316] width 57 height 10
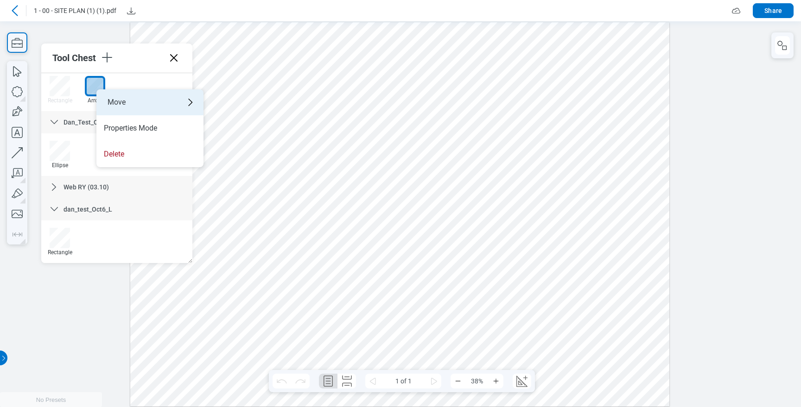
click at [122, 102] on div "Move" at bounding box center [149, 102] width 107 height 26
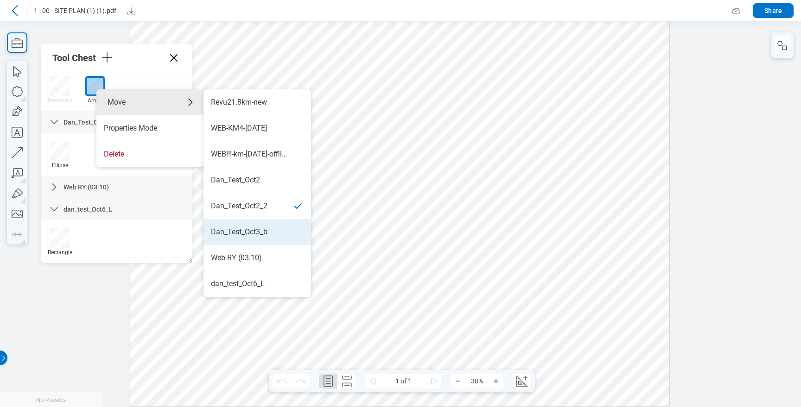
click at [259, 239] on li "Dan_Test_Oct3_b" at bounding box center [256, 232] width 107 height 26
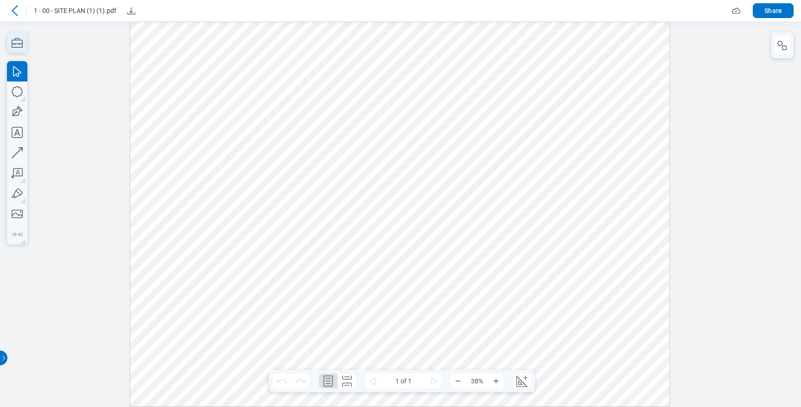
click at [19, 42] on icon "button" at bounding box center [17, 42] width 20 height 20
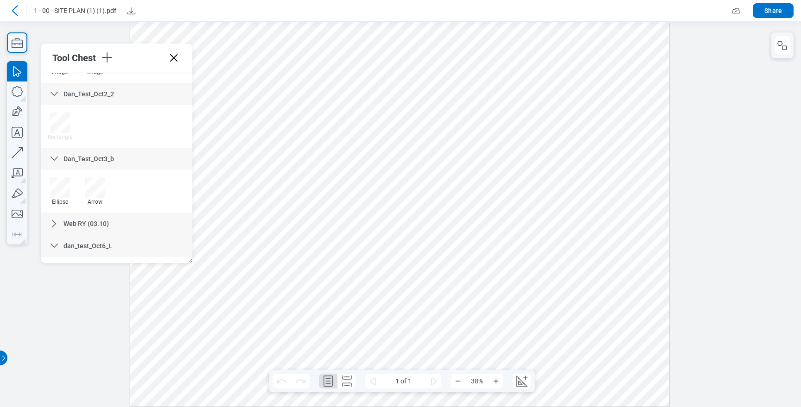
scroll to position [648, 0]
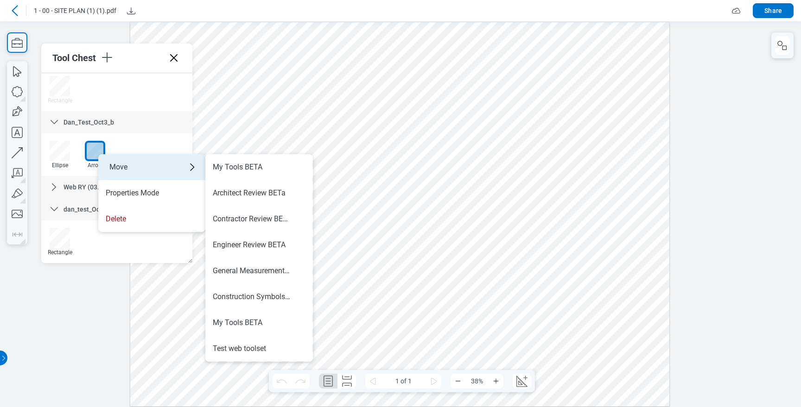
click at [127, 167] on div "Move" at bounding box center [151, 167] width 107 height 26
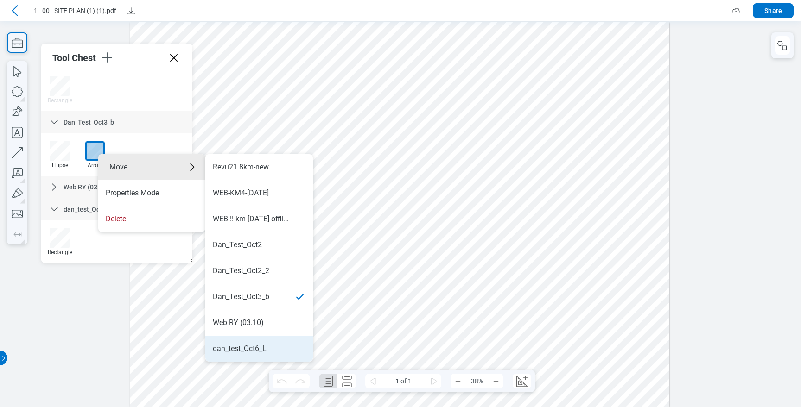
click at [269, 344] on div "dan_test_Oct6_L" at bounding box center [259, 349] width 93 height 10
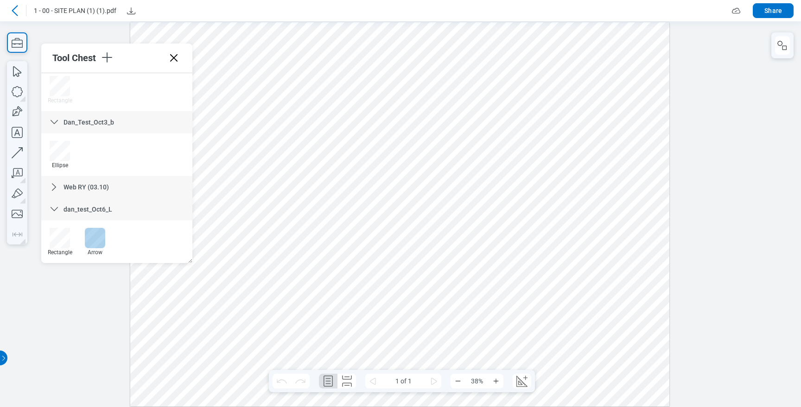
click at [100, 238] on div at bounding box center [95, 238] width 20 height 20
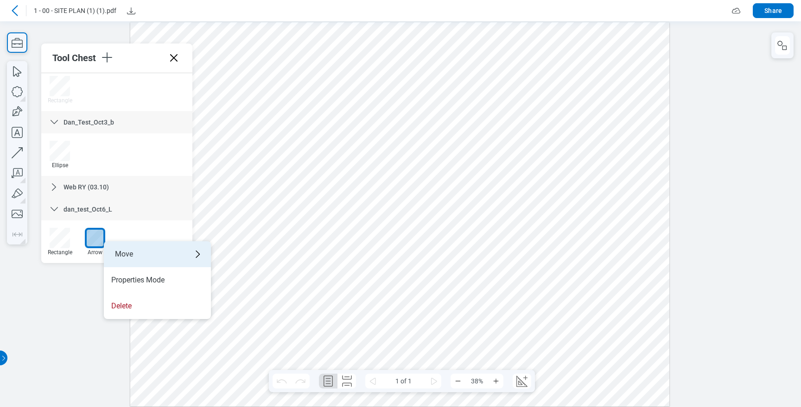
click at [129, 250] on div "Move" at bounding box center [157, 254] width 107 height 26
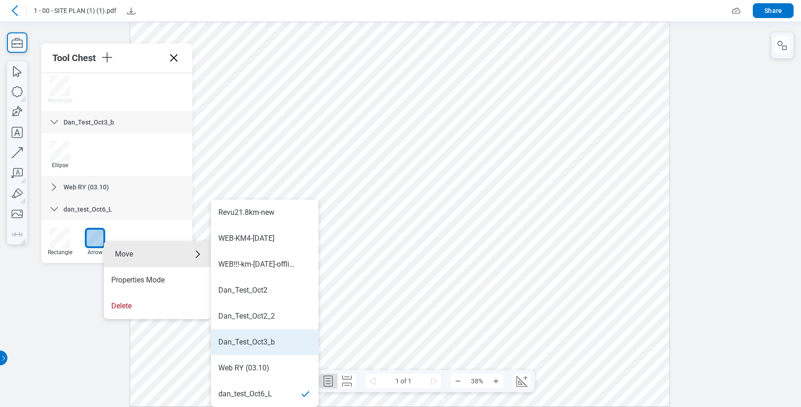
click at [274, 345] on div "Dan_Test_Oct3_b" at bounding box center [246, 342] width 57 height 10
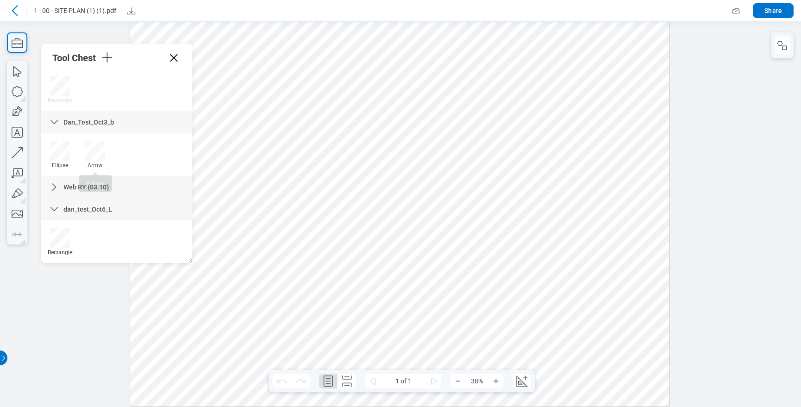
click at [103, 163] on div "Arrow" at bounding box center [95, 165] width 28 height 6
click at [99, 152] on div at bounding box center [95, 151] width 20 height 20
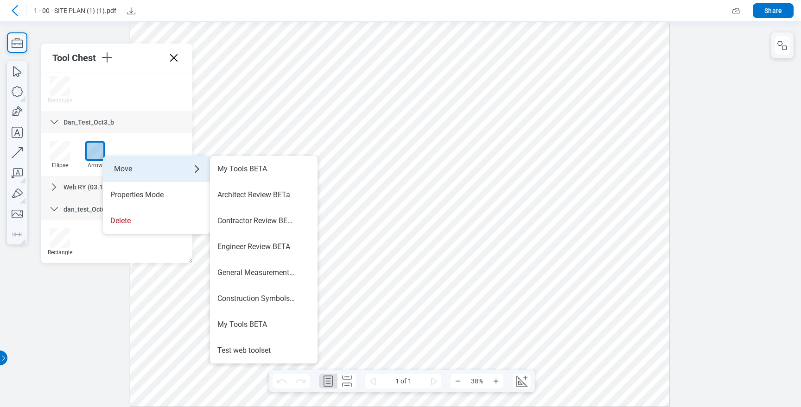
click at [134, 170] on div "Move" at bounding box center [156, 169] width 107 height 26
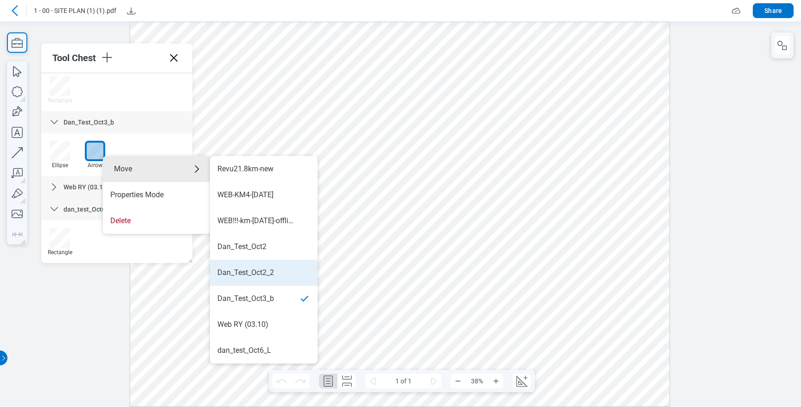
click at [263, 267] on li "Dan_Test_Oct2_2" at bounding box center [263, 273] width 107 height 26
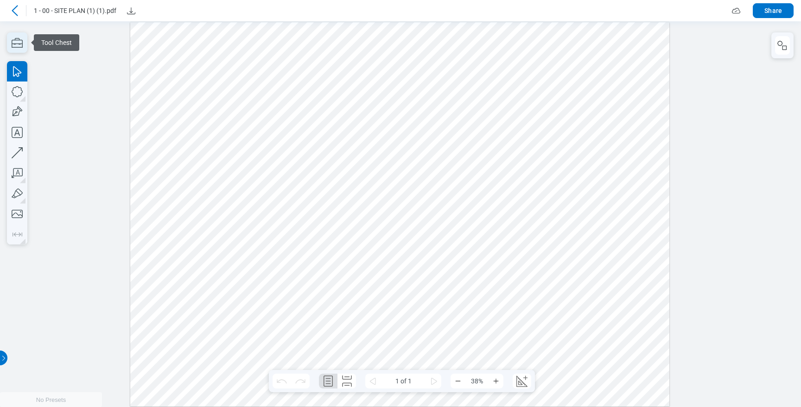
click at [23, 40] on icon "button" at bounding box center [17, 42] width 20 height 20
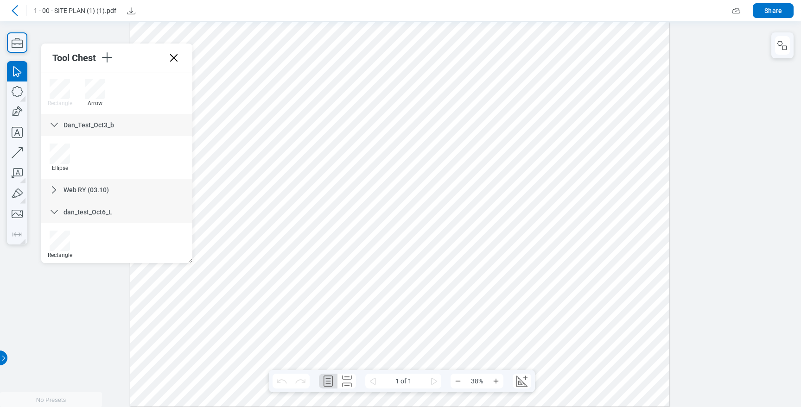
scroll to position [626, 0]
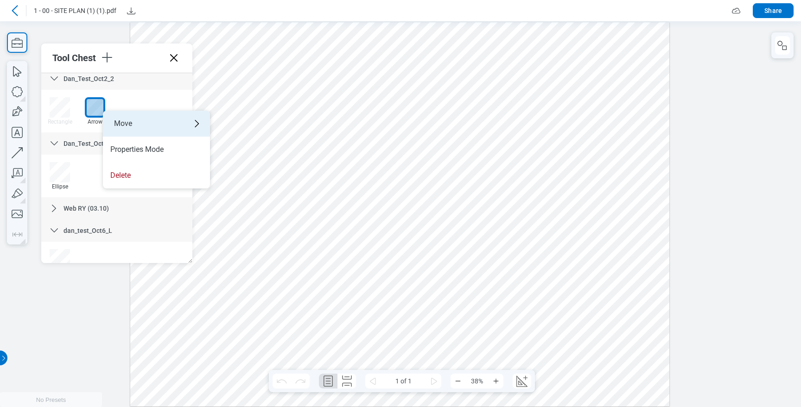
click at [139, 124] on div "Move" at bounding box center [156, 124] width 107 height 26
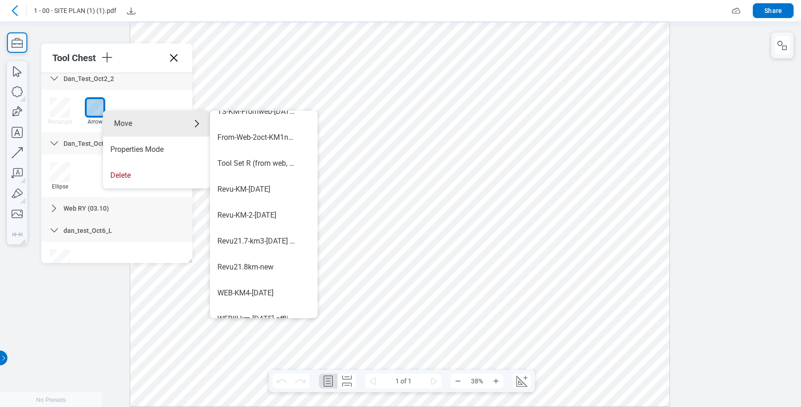
scroll to position [571, 0]
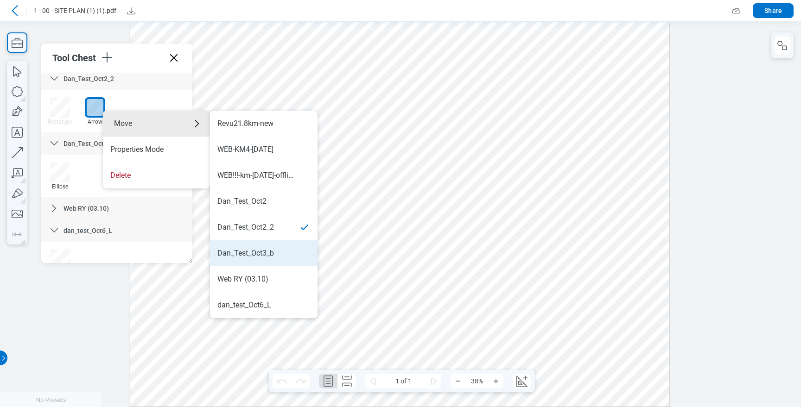
click at [258, 246] on li "Dan_Test_Oct3_b" at bounding box center [263, 253] width 107 height 26
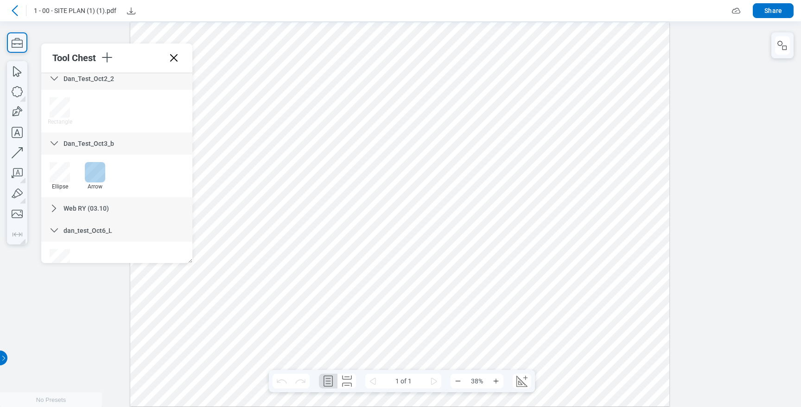
drag, startPoint x: 331, startPoint y: 383, endPoint x: 91, endPoint y: 165, distance: 323.4
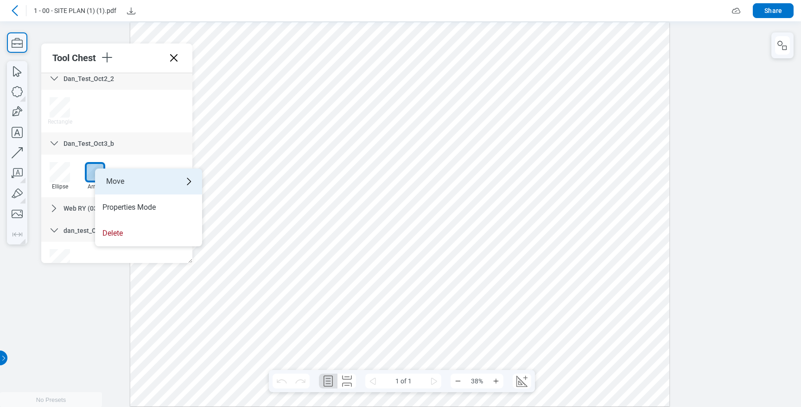
click at [153, 181] on div "Move" at bounding box center [148, 182] width 107 height 26
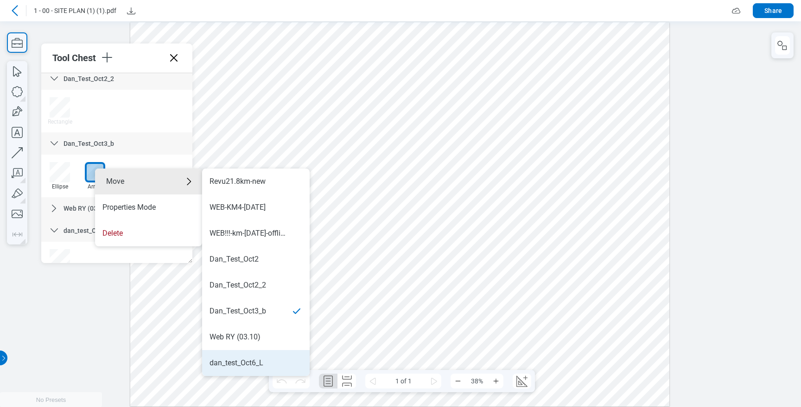
click at [253, 361] on div "dan_test_Oct6_L" at bounding box center [236, 363] width 54 height 10
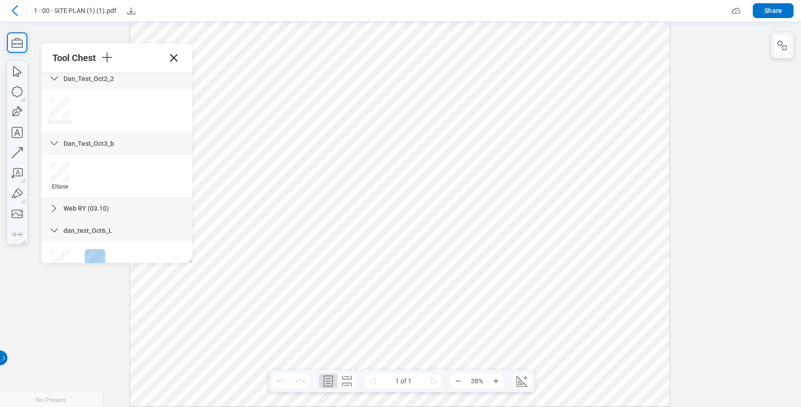
drag, startPoint x: 487, startPoint y: 264, endPoint x: 95, endPoint y: 250, distance: 392.2
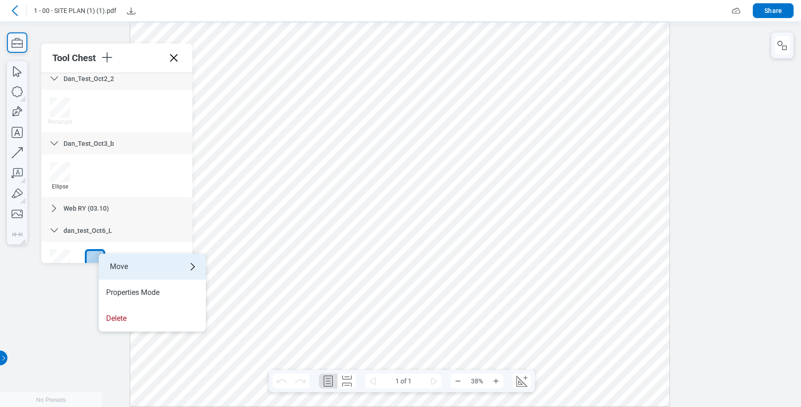
click at [152, 268] on div "Move" at bounding box center [152, 267] width 107 height 26
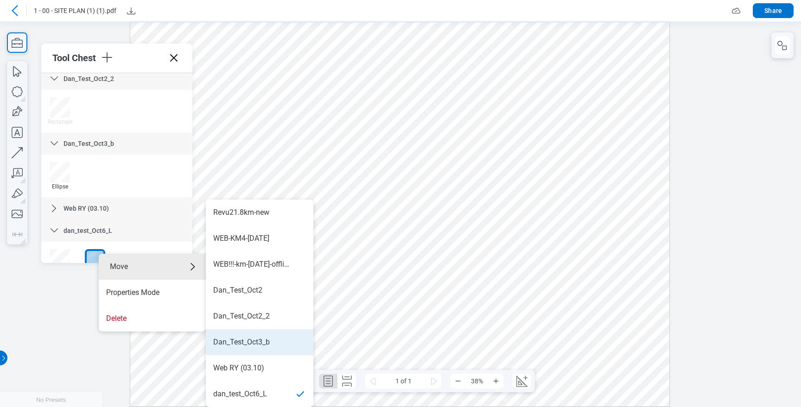
click at [261, 334] on li "Dan_Test_Oct3_b" at bounding box center [259, 342] width 107 height 26
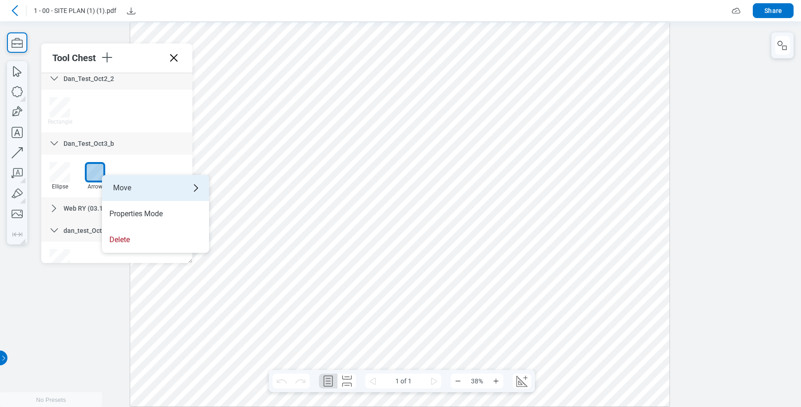
click at [134, 192] on div "Move" at bounding box center [155, 188] width 107 height 26
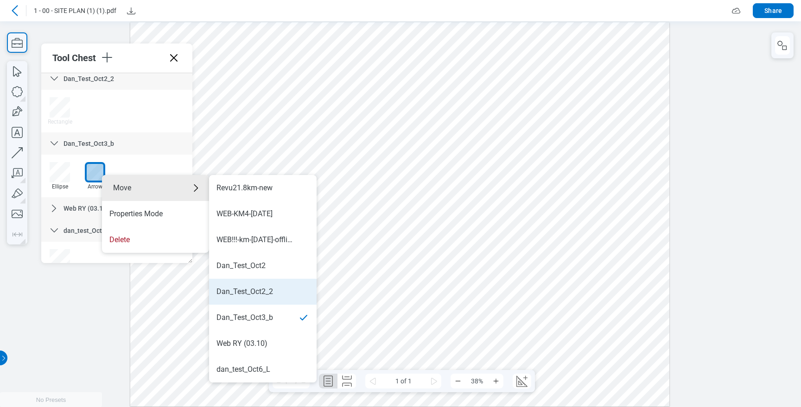
click at [261, 290] on div "Dan_Test_Oct2_2" at bounding box center [244, 292] width 57 height 10
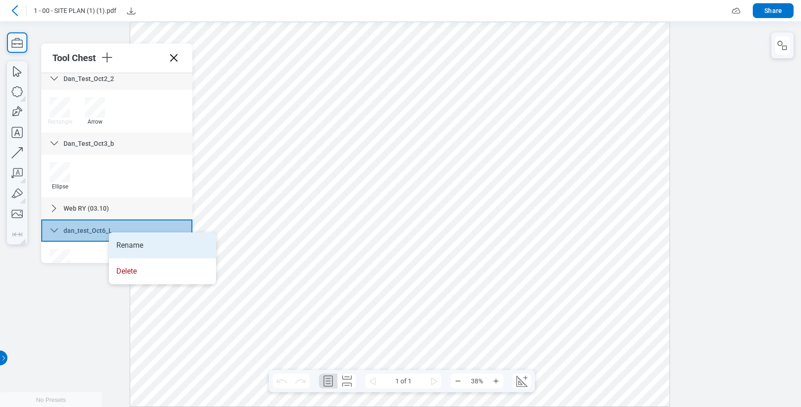
click at [144, 247] on li "Rename" at bounding box center [162, 246] width 107 height 26
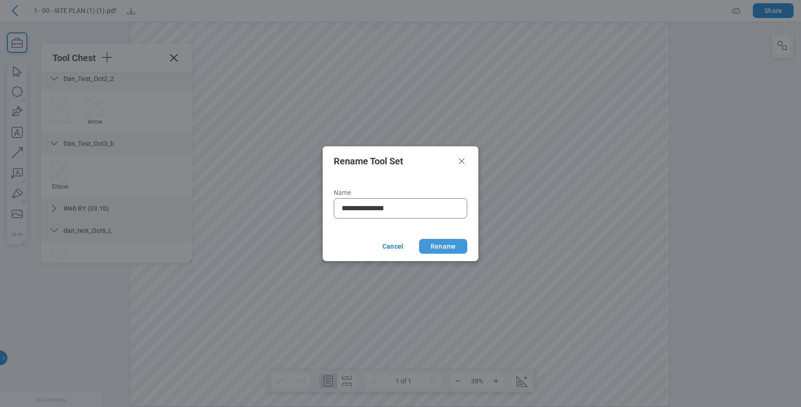
type input "**********"
click at [459, 247] on button "Rename" at bounding box center [443, 246] width 48 height 15
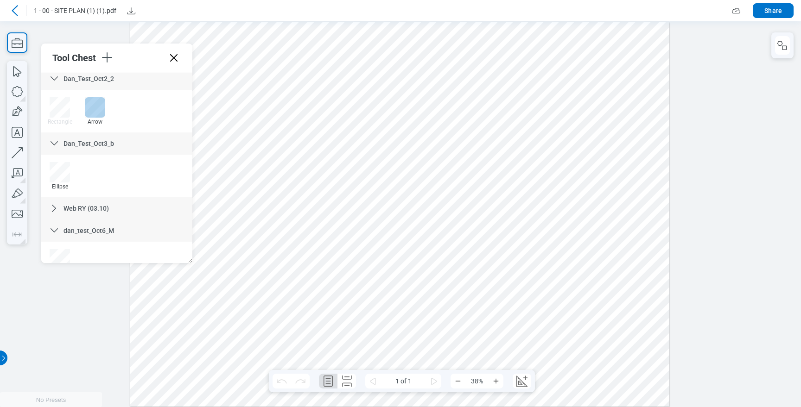
click at [100, 106] on div at bounding box center [95, 107] width 20 height 20
click at [96, 116] on div at bounding box center [95, 107] width 20 height 20
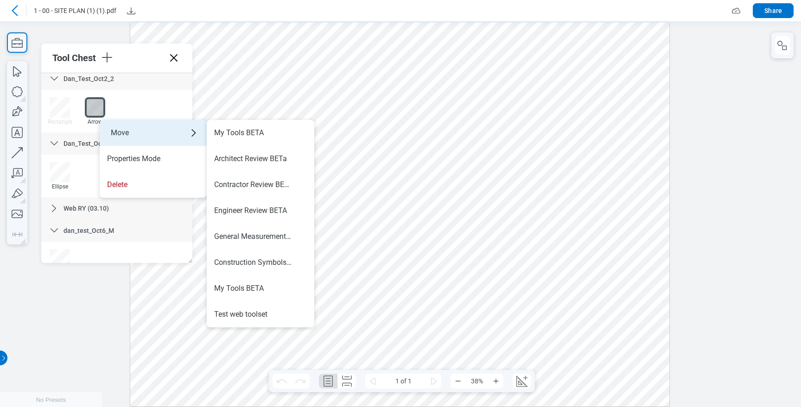
click at [120, 131] on div "Move" at bounding box center [153, 133] width 107 height 26
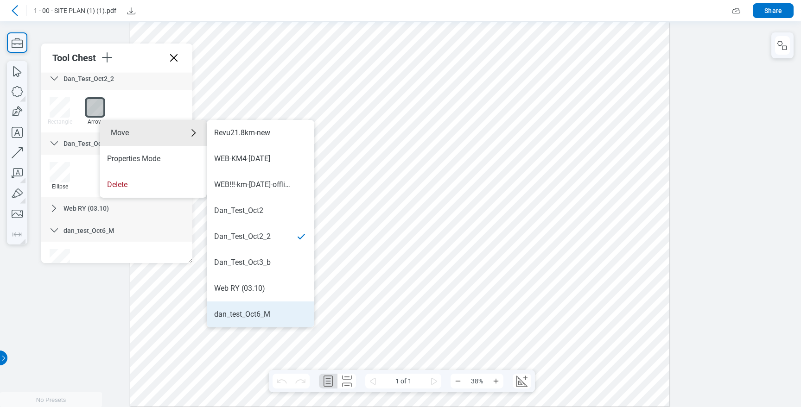
click at [259, 312] on div "dan_test_Oct6_M" at bounding box center [242, 314] width 56 height 10
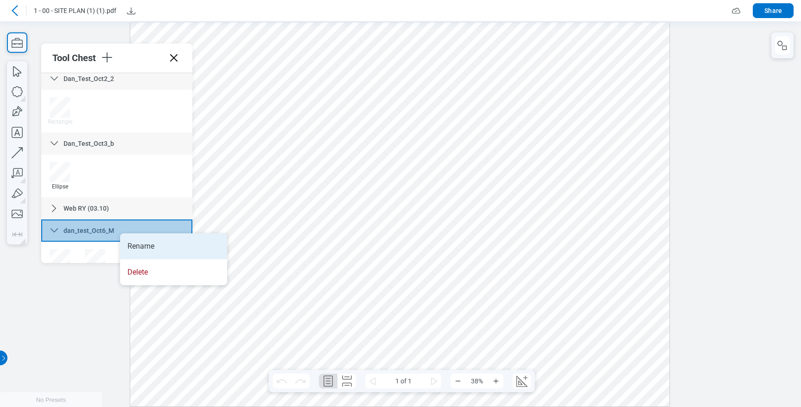
click at [134, 240] on li "Rename" at bounding box center [173, 246] width 107 height 26
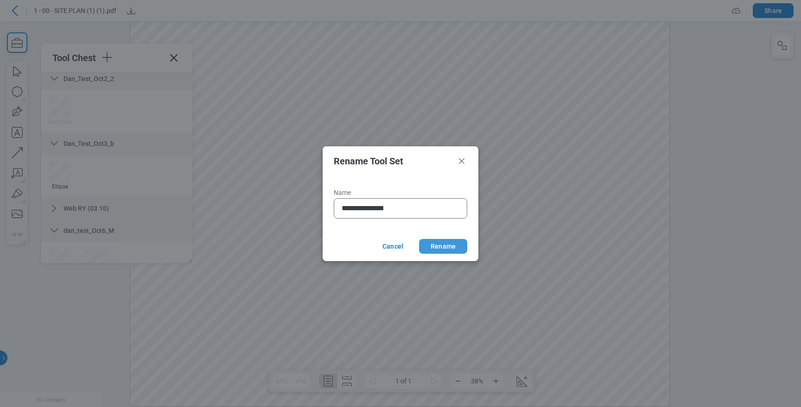
type input "**********"
click at [457, 247] on button "Rename" at bounding box center [443, 246] width 48 height 15
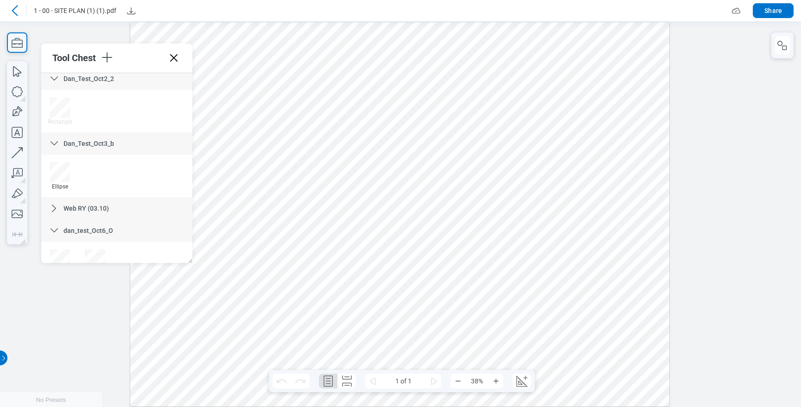
click at [111, 230] on span "dan_test_Oct6_O" at bounding box center [88, 230] width 50 height 7
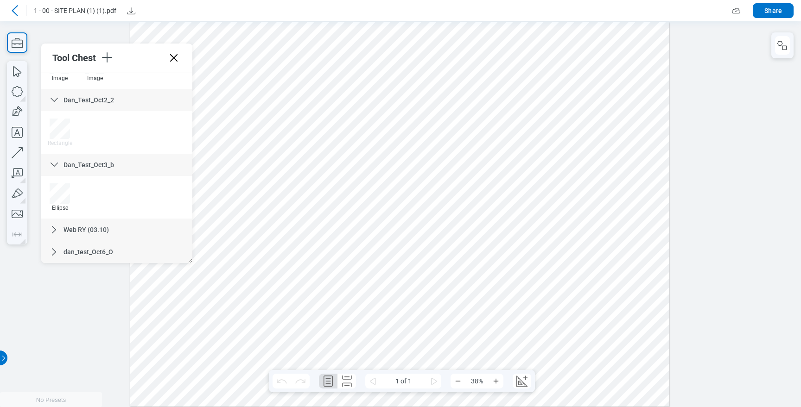
scroll to position [605, 0]
click at [111, 248] on span "dan_test_Oct6_O" at bounding box center [88, 251] width 50 height 7
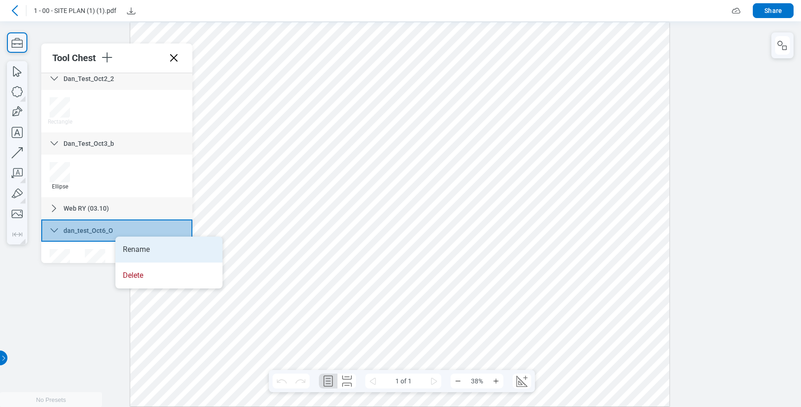
click at [145, 247] on li "Rename" at bounding box center [168, 250] width 107 height 26
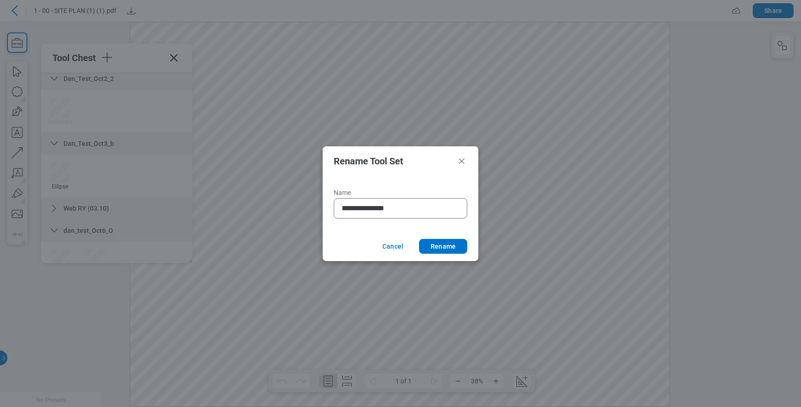
type input "**********"
click at [444, 243] on button "Rename" at bounding box center [443, 246] width 48 height 15
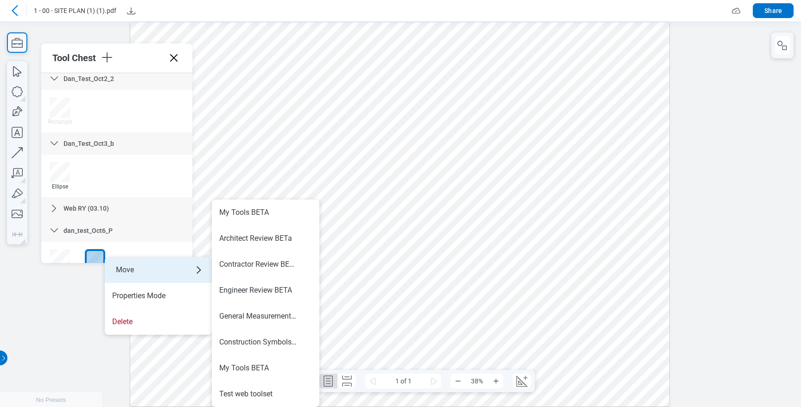
click at [131, 270] on div "Move" at bounding box center [158, 270] width 107 height 26
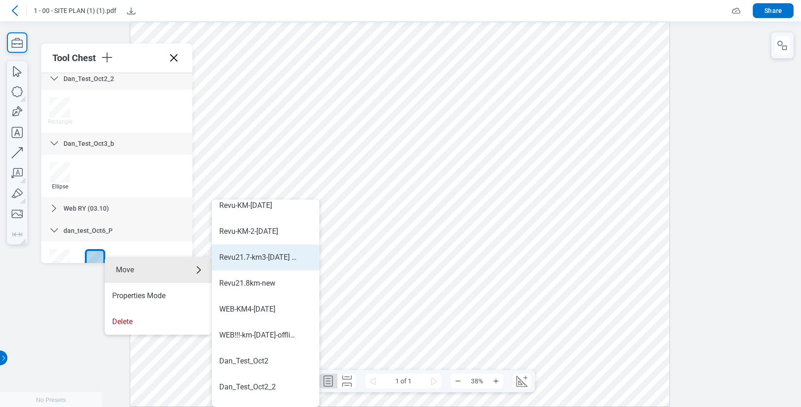
scroll to position [571, 0]
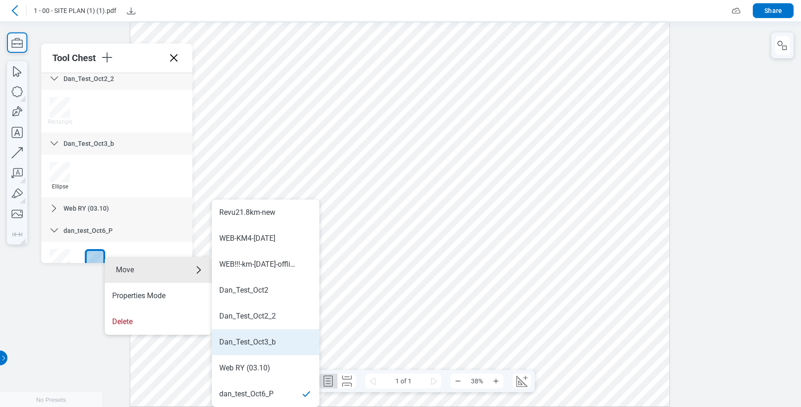
click at [263, 338] on div "Dan_Test_Oct3_b" at bounding box center [247, 342] width 57 height 10
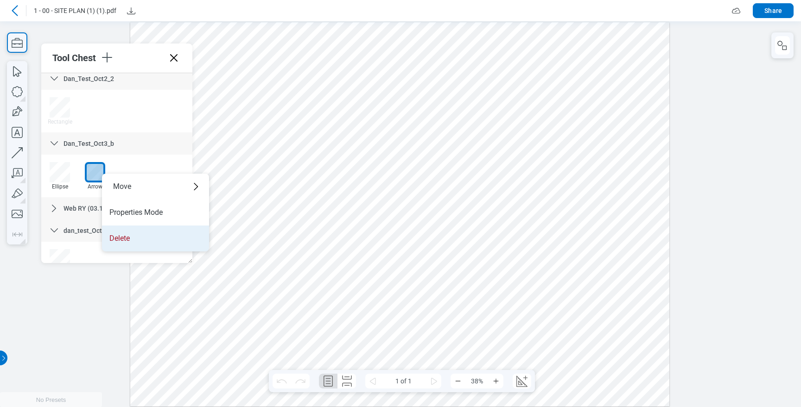
click at [143, 241] on li "Delete" at bounding box center [155, 239] width 107 height 26
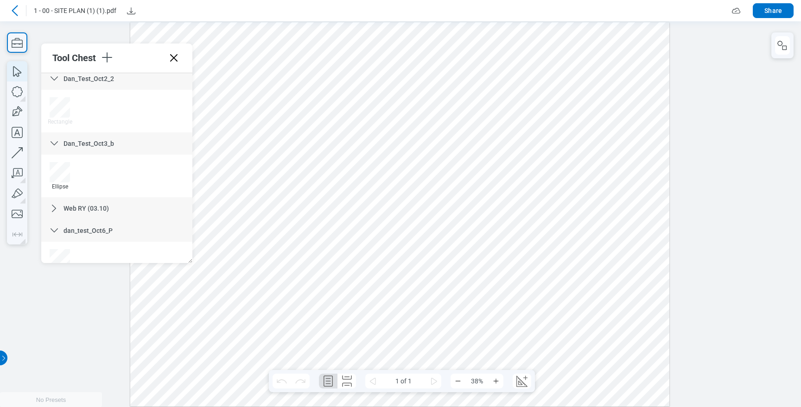
click at [11, 68] on icon "button" at bounding box center [17, 71] width 20 height 20
click at [260, 138] on div at bounding box center [399, 214] width 539 height 385
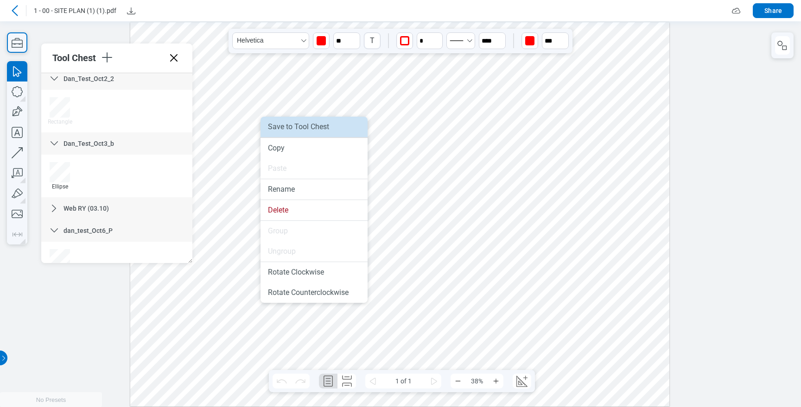
click at [295, 130] on li "Save to Tool Chest" at bounding box center [313, 127] width 107 height 20
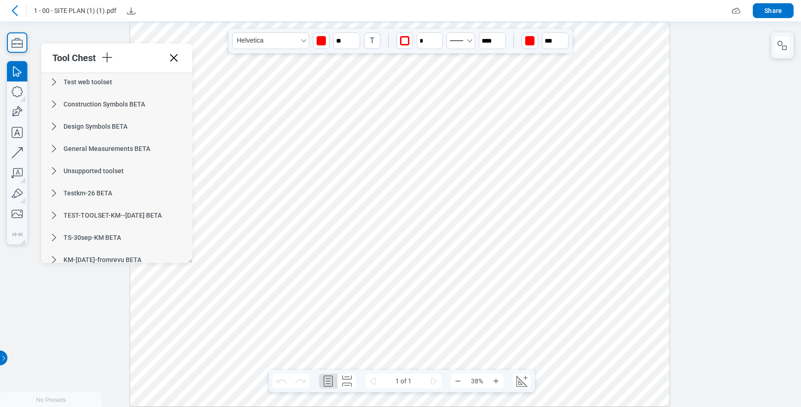
scroll to position [0, 0]
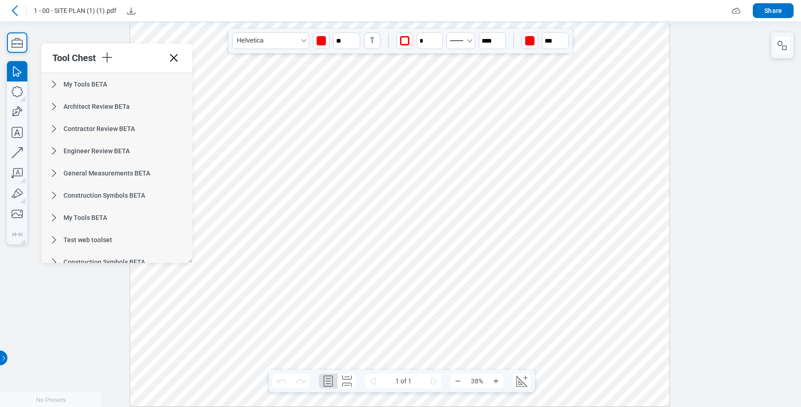
click at [54, 81] on icon at bounding box center [54, 84] width 11 height 11
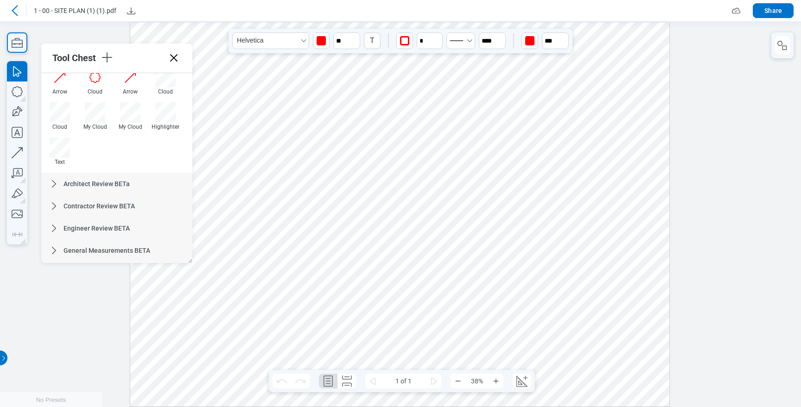
scroll to position [353, 0]
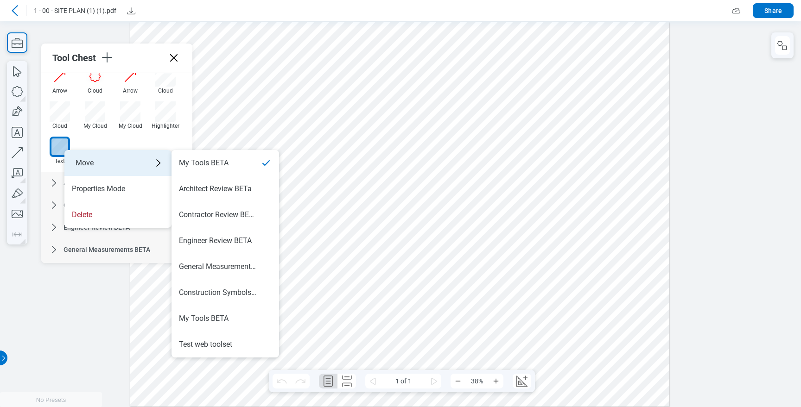
click at [91, 161] on div "Move" at bounding box center [117, 163] width 107 height 26
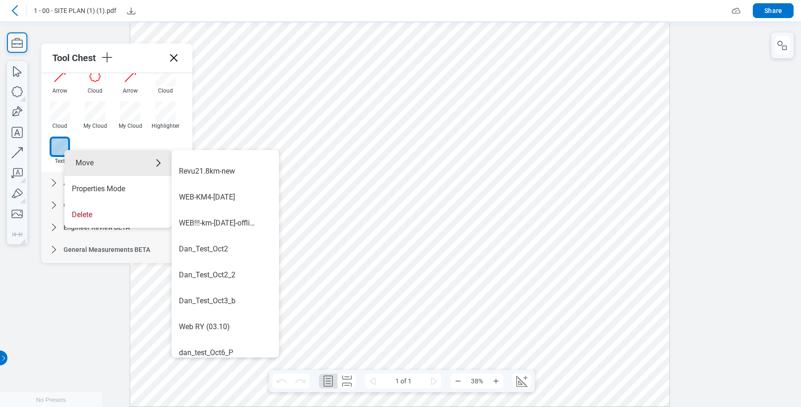
scroll to position [571, 0]
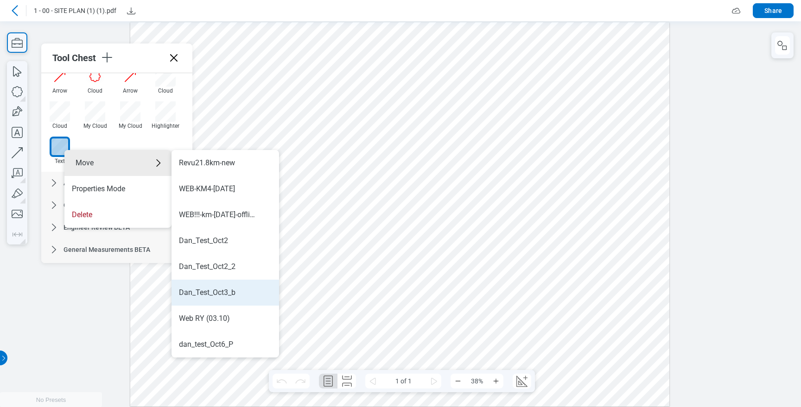
click at [246, 285] on li "Dan_Test_Oct3_b" at bounding box center [224, 293] width 107 height 26
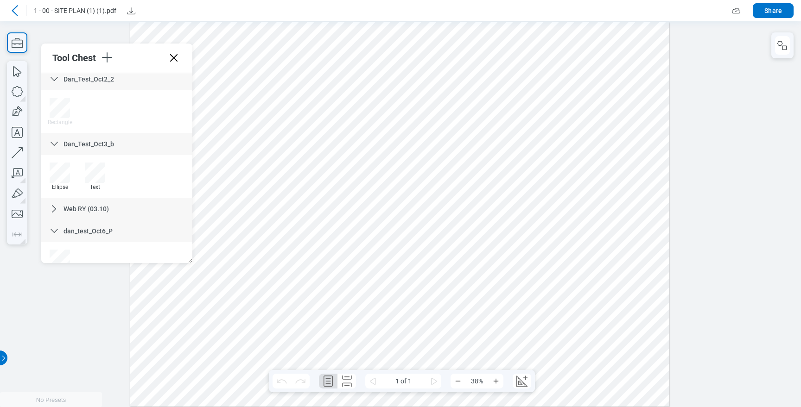
scroll to position [1026, 0]
click at [116, 140] on div "Dan_Test_Oct3_b" at bounding box center [116, 139] width 151 height 22
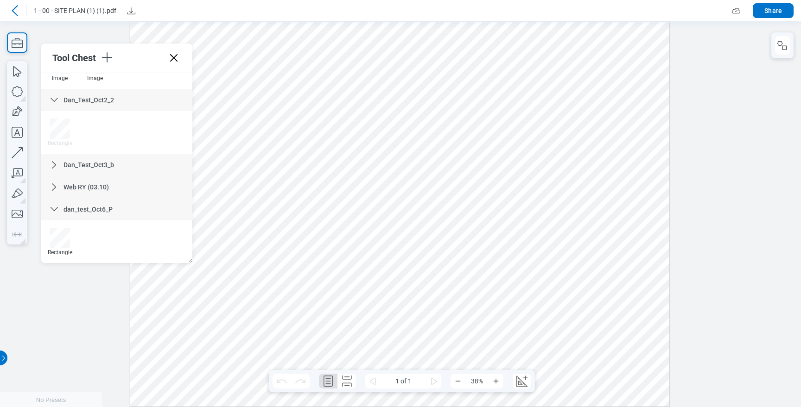
click at [107, 164] on span "Dan_Test_Oct3_b" at bounding box center [88, 164] width 50 height 7
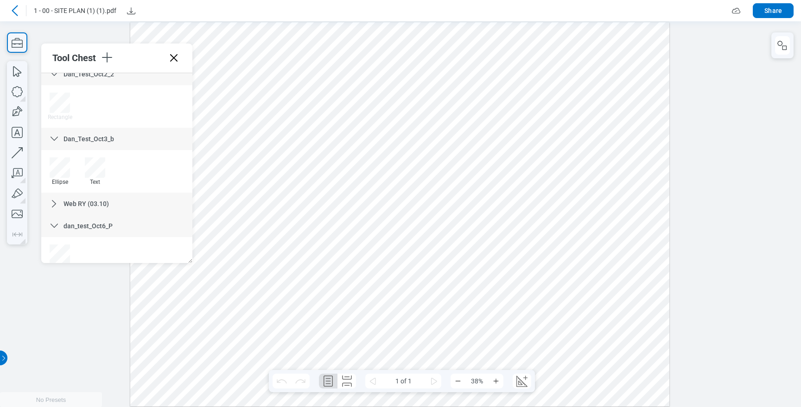
click at [109, 141] on span "Dan_Test_Oct3_b" at bounding box center [88, 138] width 50 height 7
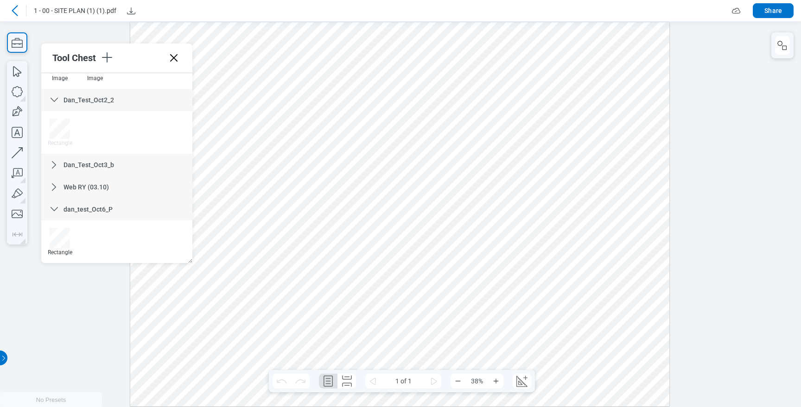
click at [112, 162] on span "Dan_Test_Oct3_b" at bounding box center [88, 164] width 50 height 7
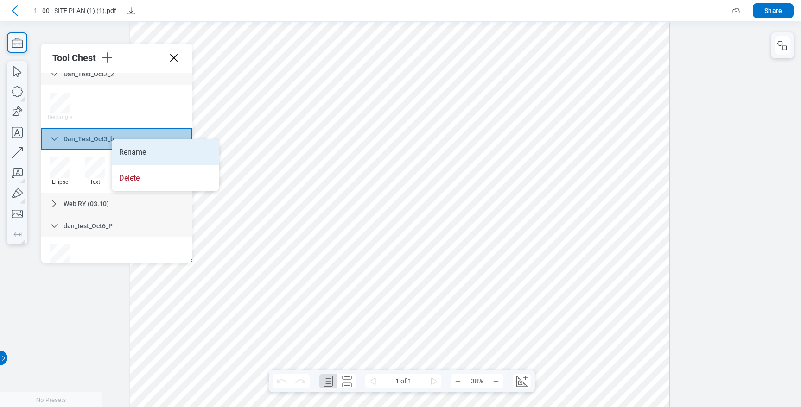
click at [137, 146] on li "Rename" at bounding box center [165, 152] width 107 height 26
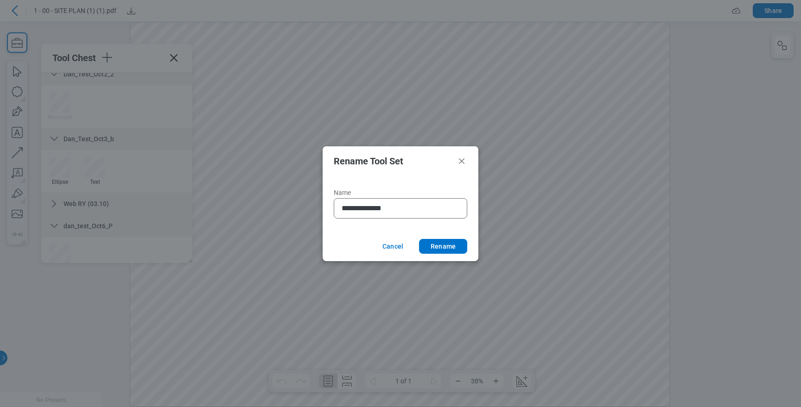
type input "**********"
click button "Rename" at bounding box center [443, 246] width 48 height 15
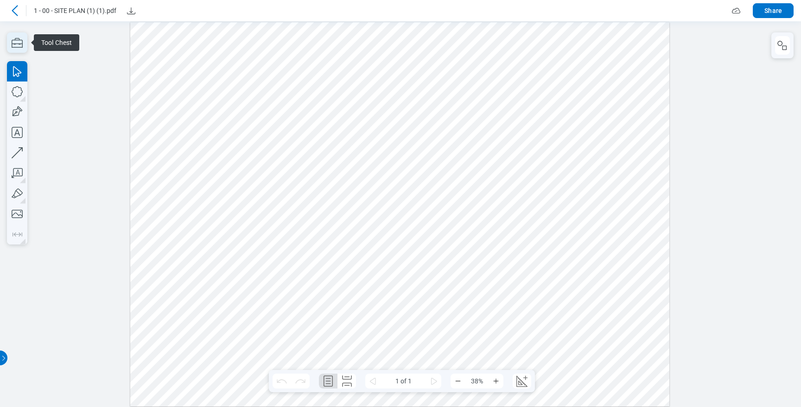
click at [21, 40] on icon "button" at bounding box center [17, 42] width 20 height 20
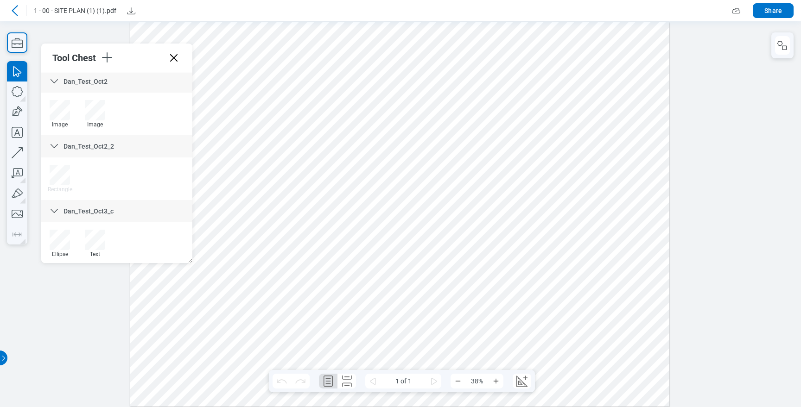
scroll to position [959, 0]
click at [113, 200] on div "Dan_Test_Oct3_c" at bounding box center [116, 206] width 151 height 22
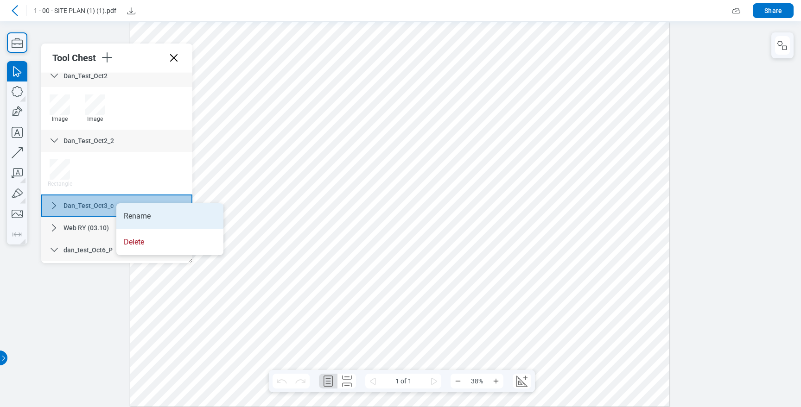
click at [134, 214] on li "Rename" at bounding box center [169, 216] width 107 height 26
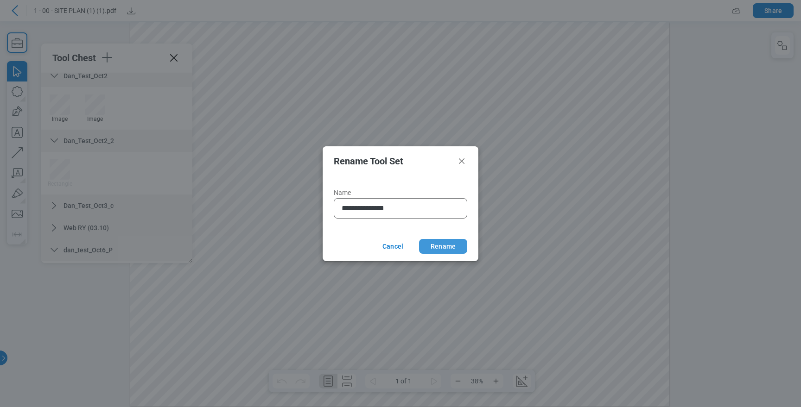
type input "**********"
click at [438, 244] on button "Rename" at bounding box center [443, 246] width 48 height 15
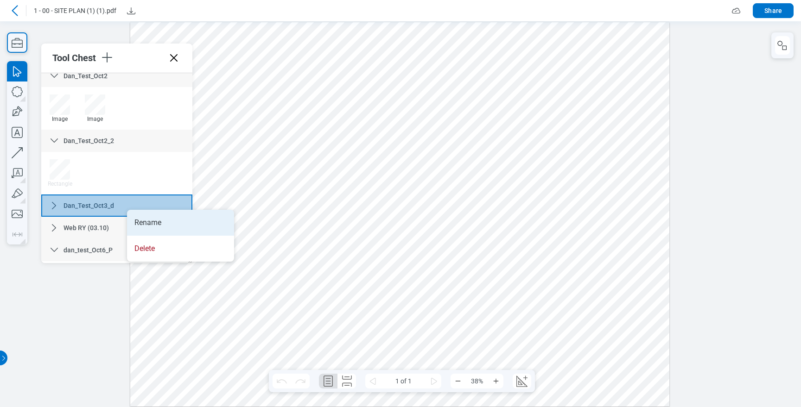
click at [138, 214] on li "Rename" at bounding box center [180, 223] width 107 height 26
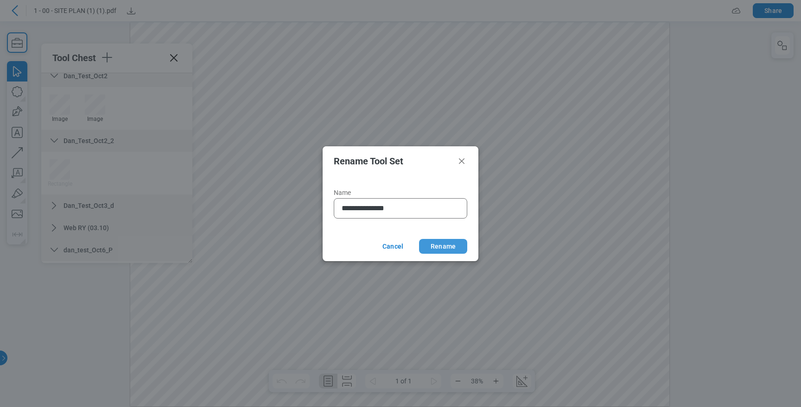
type input "**********"
click at [452, 241] on button "Rename" at bounding box center [443, 246] width 48 height 15
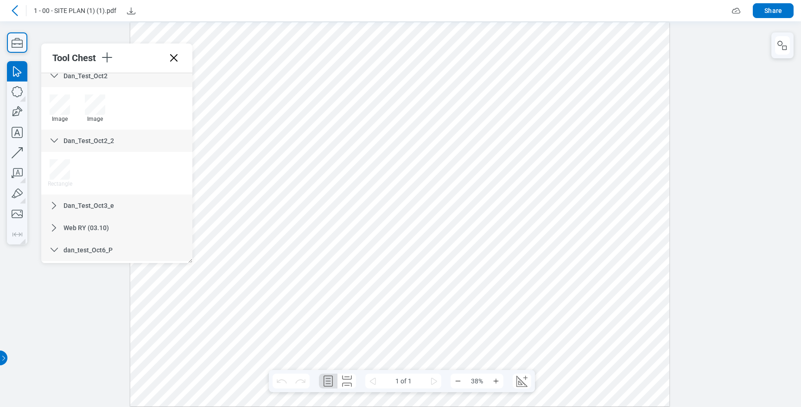
scroll to position [1000, 0]
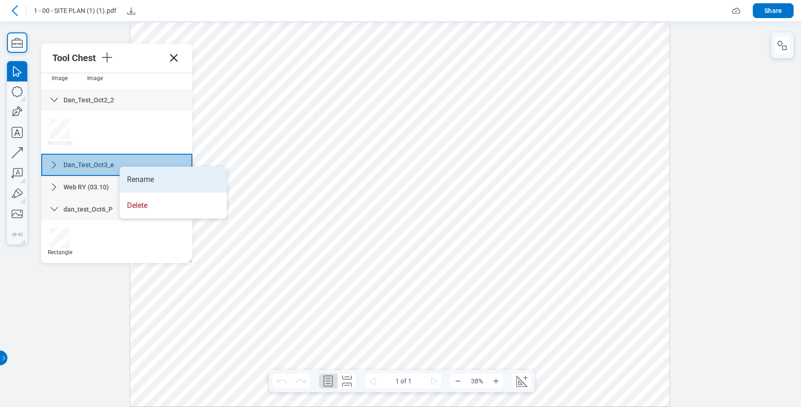
click at [132, 176] on li "Rename" at bounding box center [173, 180] width 107 height 26
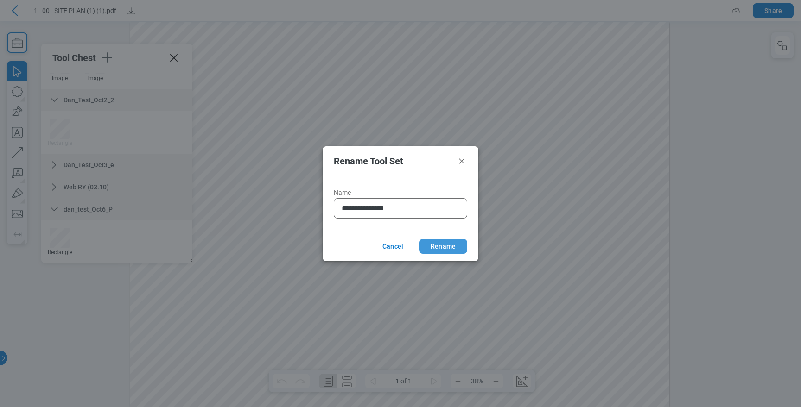
type input "**********"
click at [455, 245] on button "Rename" at bounding box center [443, 246] width 48 height 15
